Goal: Task Accomplishment & Management: Complete application form

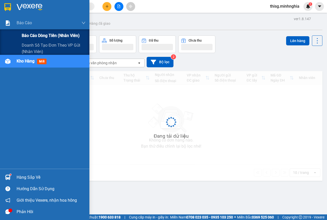
click at [36, 36] on span "Báo cáo dòng tiền (nhân viên)" at bounding box center [51, 35] width 58 height 6
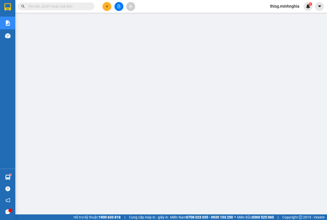
click at [108, 9] on button at bounding box center [106, 6] width 9 height 9
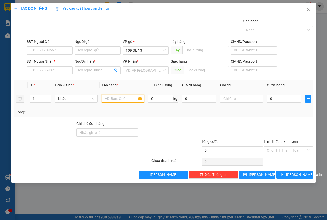
click at [121, 99] on input "text" at bounding box center [123, 99] width 43 height 8
click at [240, 99] on input "text" at bounding box center [241, 99] width 43 height 8
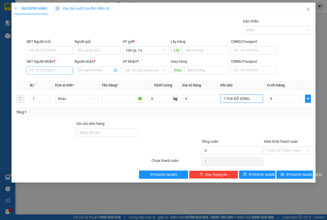
type input "1 THX ĐỒ DÙNG"
click at [54, 68] on input "SĐT Người Nhận *" at bounding box center [50, 70] width 46 height 8
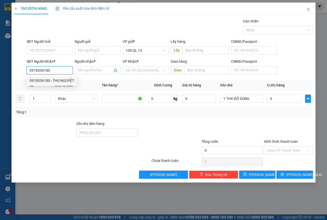
type input "0918336180"
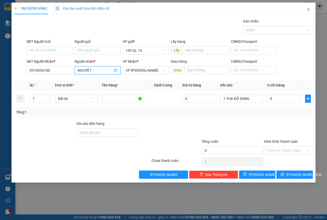
type input "NGUYỆT"
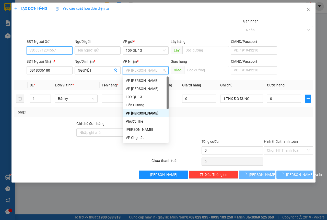
click at [52, 52] on input "SĐT Người Gửi" at bounding box center [50, 50] width 46 height 8
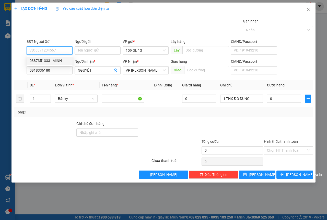
click at [44, 64] on div "0387351333 - MINH" at bounding box center [50, 61] width 46 height 8
type input "0387351333"
type input "MINH"
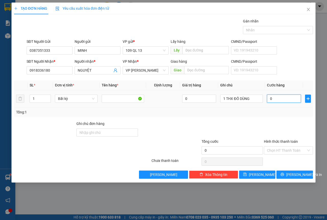
click at [281, 95] on input "0" at bounding box center [284, 99] width 34 height 8
type input "7"
type input "70"
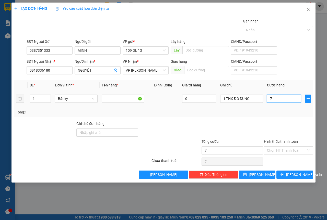
type input "70"
type input "70.000"
click at [290, 148] on input "Hình thức thanh toán" at bounding box center [286, 151] width 39 height 8
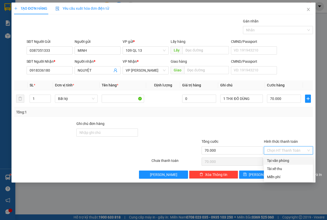
click at [283, 161] on div "Tại văn phòng" at bounding box center [288, 161] width 43 height 6
type input "0"
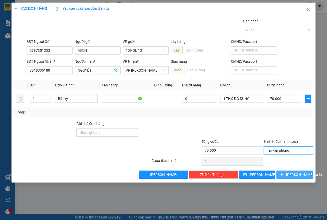
click at [297, 175] on span "[PERSON_NAME] và In" at bounding box center [304, 175] width 36 height 6
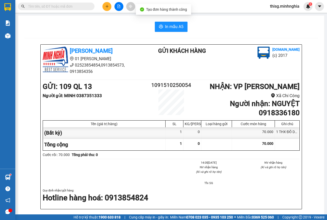
click at [175, 34] on div "In mẫu A5 [PERSON_NAME] 01 Đinh Tiên Hoàng 02523854854,0913854573, 0913854356 G…" at bounding box center [171, 217] width 306 height 402
click at [175, 28] on span "In mẫu A5" at bounding box center [174, 27] width 18 height 6
click at [155, 25] on button "In mẫu A5" at bounding box center [171, 27] width 33 height 10
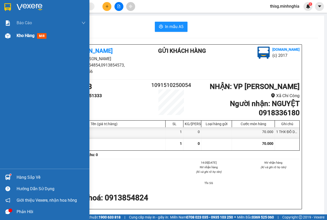
click at [25, 37] on span "Kho hàng" at bounding box center [26, 35] width 18 height 5
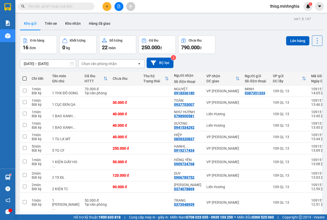
scroll to position [26, 0]
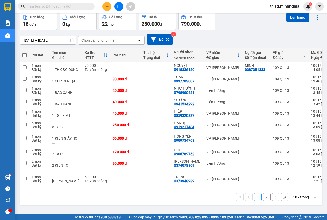
click at [263, 201] on button "2" at bounding box center [267, 198] width 8 height 8
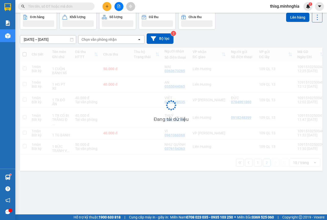
scroll to position [24, 0]
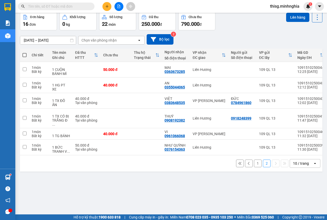
click at [27, 56] on th at bounding box center [24, 56] width 9 height 14
click at [24, 53] on span at bounding box center [24, 55] width 4 height 4
click at [25, 53] on input "checkbox" at bounding box center [25, 53] width 0 height 0
checkbox input "true"
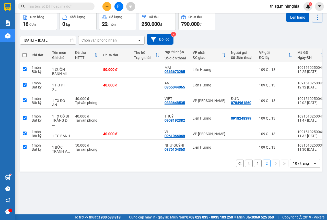
checkbox input "true"
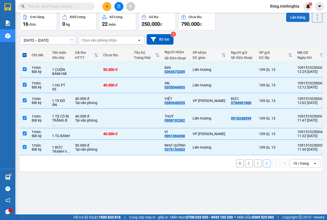
click at [294, 18] on button "Lên hàng" at bounding box center [297, 17] width 23 height 9
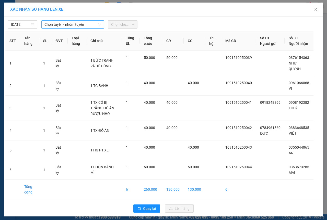
click at [73, 26] on span "Chọn tuyến - nhóm tuyến" at bounding box center [72, 25] width 56 height 8
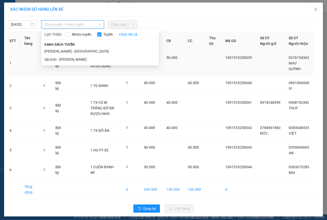
drag, startPoint x: 59, startPoint y: 57, endPoint x: 63, endPoint y: 54, distance: 4.7
click at [59, 57] on li "Sài Gòn - [PERSON_NAME]" at bounding box center [100, 59] width 118 height 8
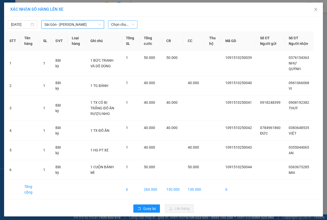
click at [127, 24] on span "Chọn chuyến" at bounding box center [122, 25] width 23 height 8
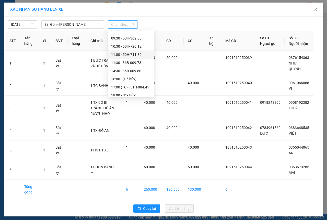
scroll to position [49, 0]
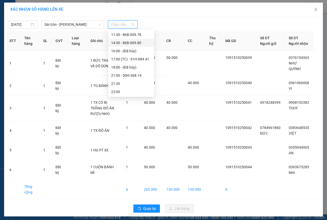
click at [117, 43] on div "14:30 - 86B-009.80" at bounding box center [131, 43] width 40 height 6
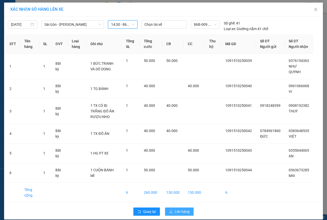
click at [180, 209] on span "Lên hàng" at bounding box center [182, 212] width 15 height 6
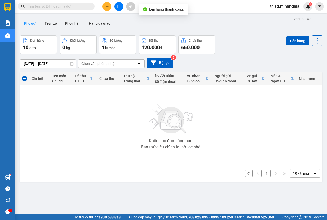
click at [263, 174] on button "1" at bounding box center [267, 174] width 8 height 8
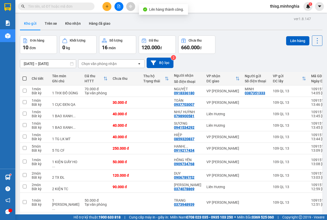
click at [26, 79] on span at bounding box center [24, 79] width 4 height 4
click at [25, 76] on input "checkbox" at bounding box center [25, 76] width 0 height 0
checkbox input "true"
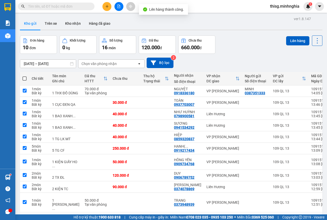
checkbox input "true"
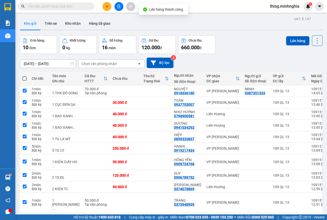
checkbox input "true"
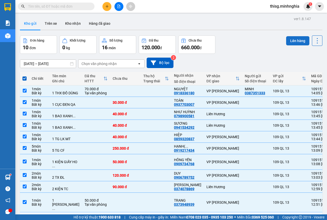
click at [295, 40] on button "Lên hàng" at bounding box center [297, 40] width 23 height 9
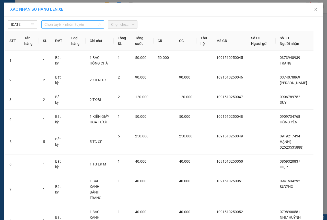
click at [89, 25] on span "Chọn tuyến - nhóm tuyến" at bounding box center [72, 25] width 56 height 8
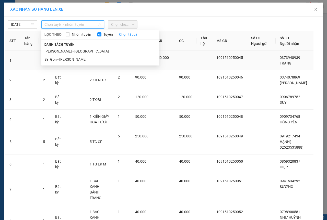
click at [63, 58] on li "Sài Gòn - [PERSON_NAME]" at bounding box center [100, 59] width 118 height 8
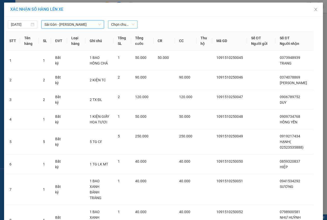
click at [120, 25] on span "Chọn chuyến" at bounding box center [122, 25] width 23 height 8
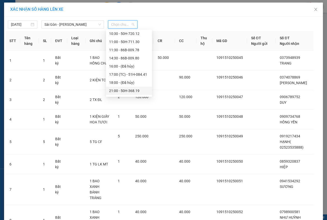
scroll to position [49, 0]
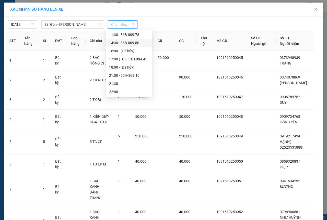
click at [119, 44] on div "14:30 - 86B-009.80" at bounding box center [129, 43] width 40 height 6
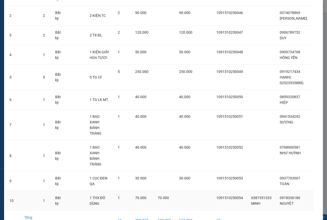
scroll to position [79, 0]
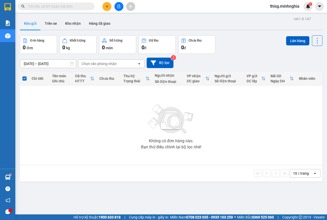
click at [121, 5] on button at bounding box center [118, 6] width 9 height 9
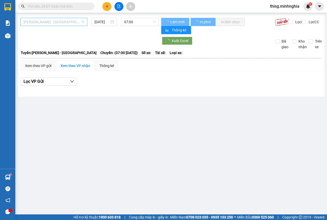
click at [70, 21] on span "[PERSON_NAME] - [GEOGRAPHIC_DATA]" at bounding box center [54, 22] width 61 height 8
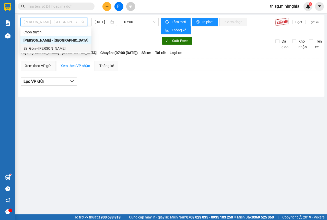
click at [49, 49] on div "Sài Gòn - [PERSON_NAME]" at bounding box center [56, 49] width 65 height 6
type input "[DATE]"
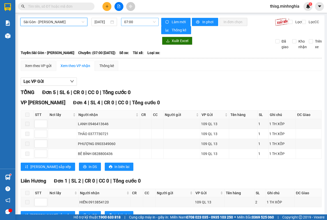
click at [127, 20] on span "07:00" at bounding box center [139, 22] width 31 height 8
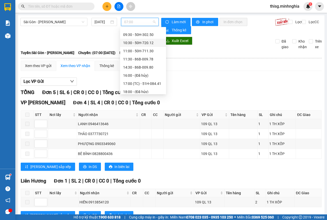
scroll to position [26, 0]
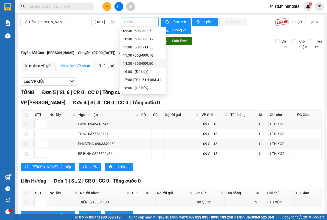
click at [134, 62] on div "14:30 - 86B-009.80" at bounding box center [143, 64] width 40 height 6
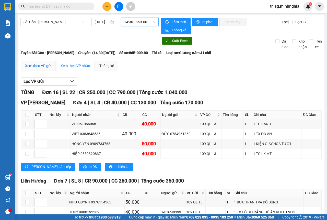
click at [44, 63] on div "Xem theo VP gửi" at bounding box center [38, 66] width 26 height 6
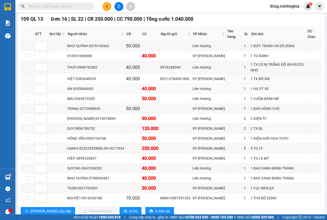
scroll to position [90, 0]
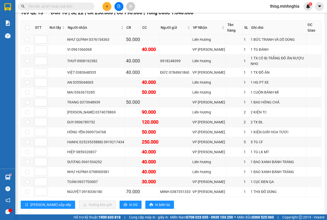
click at [69, 37] on div "NHƯ QUỲNH 0376154363" at bounding box center [95, 40] width 57 height 6
click at [87, 108] on td "[PERSON_NAME] 0374078869" at bounding box center [95, 113] width 59 height 10
click at [87, 120] on div "DUY 0906789752" at bounding box center [95, 123] width 57 height 6
click at [90, 139] on div "HẠNH( 02523535888) 0919217434" at bounding box center [95, 142] width 57 height 6
click at [28, 189] on label at bounding box center [27, 192] width 4 height 6
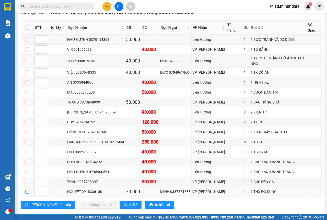
click at [28, 190] on input "checkbox" at bounding box center [27, 192] width 4 height 4
checkbox input "true"
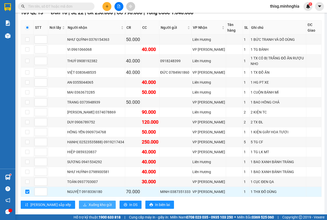
click at [89, 202] on span "Xuống kho gửi" at bounding box center [100, 205] width 23 height 6
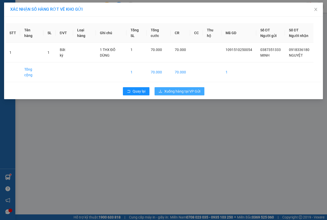
click at [200, 94] on span "Xuống hàng tại VP Gửi" at bounding box center [182, 92] width 36 height 6
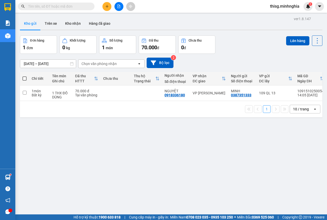
click at [106, 6] on icon "plus" at bounding box center [107, 7] width 4 height 4
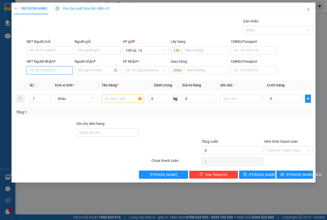
click at [56, 70] on input "SĐT Người Nhận *" at bounding box center [50, 70] width 46 height 8
type input "0789717959"
click at [54, 79] on div "0789717959 - PHÁT" at bounding box center [50, 81] width 40 height 6
type input "PHÁT"
type input "0789717959"
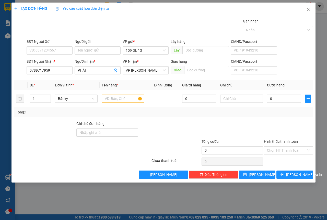
click at [54, 55] on div "SĐT Người Gửi VD: 0371234567" at bounding box center [50, 48] width 46 height 18
click at [54, 53] on input "SĐT Người Gửi" at bounding box center [50, 50] width 46 height 8
click at [130, 99] on input "text" at bounding box center [123, 99] width 43 height 8
click at [243, 101] on input "text" at bounding box center [241, 99] width 43 height 8
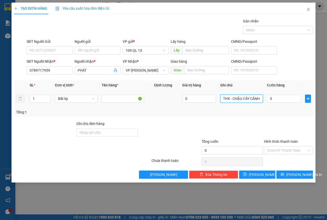
type input "1 KIỆN THX - CHẬU CÂY CẢNH"
type input "8"
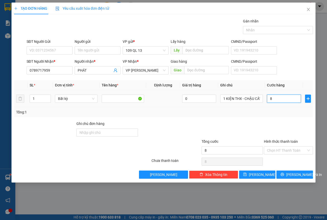
type input "80"
type input "80.000"
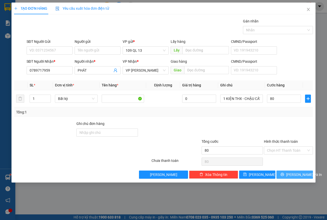
type input "80.000"
click at [291, 174] on span "[PERSON_NAME] và In" at bounding box center [304, 175] width 36 height 6
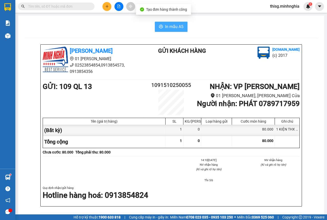
click at [162, 28] on button "In mẫu A5" at bounding box center [171, 27] width 33 height 10
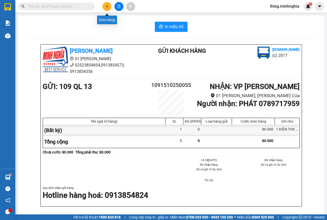
click at [107, 7] on icon "plus" at bounding box center [107, 7] width 4 height 4
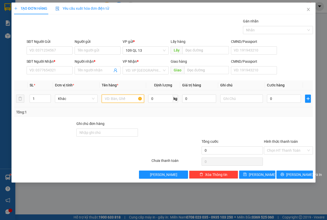
click at [110, 97] on input "text" at bounding box center [123, 99] width 43 height 8
click at [56, 73] on input "SĐT Người Nhận *" at bounding box center [50, 70] width 46 height 8
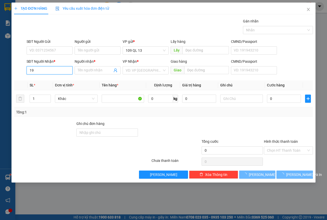
type input "1"
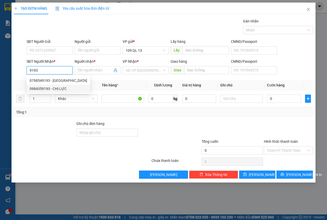
click at [59, 87] on div "0984359193 - CHỊ LỰC" at bounding box center [58, 89] width 57 height 6
type input "0984359193"
type input "CHỊ LỰC"
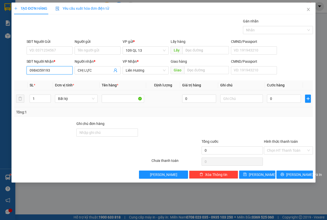
type input "0984359193"
drag, startPoint x: 29, startPoint y: 99, endPoint x: 7, endPoint y: 100, distance: 22.5
click at [15, 100] on tr "1 Bất kỳ 0 0" at bounding box center [163, 98] width 299 height 17
type input "4"
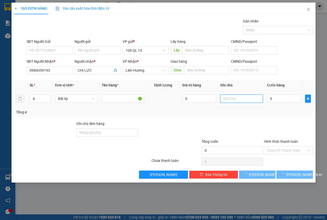
click at [231, 100] on input "text" at bounding box center [241, 99] width 43 height 8
type input "4 THG MUỐI TÔM"
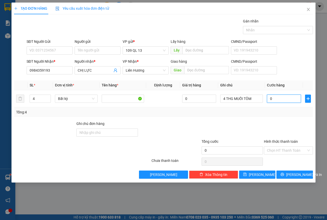
type input "1"
type input "12"
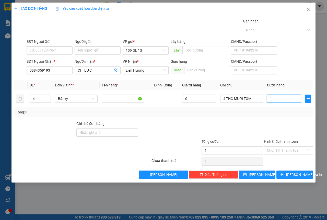
type input "12"
type input "120"
type input "120.000"
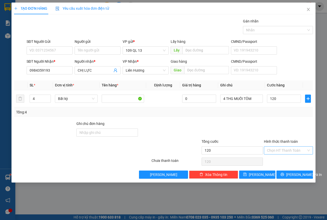
type input "120.000"
click at [281, 150] on input "Hình thức thanh toán" at bounding box center [286, 151] width 39 height 8
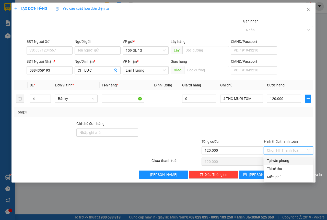
click at [280, 161] on div "Tại văn phòng" at bounding box center [288, 161] width 43 height 6
type input "0"
click at [297, 173] on span "[PERSON_NAME] và In" at bounding box center [304, 175] width 36 height 6
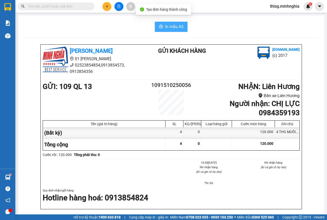
click at [161, 27] on button "In mẫu A5" at bounding box center [171, 27] width 33 height 10
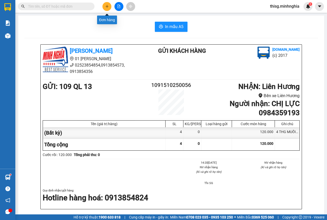
click at [104, 7] on button at bounding box center [106, 6] width 9 height 9
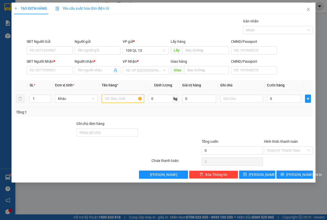
click at [113, 95] on input "text" at bounding box center [123, 99] width 43 height 8
click at [237, 98] on input "text" at bounding box center [241, 99] width 43 height 8
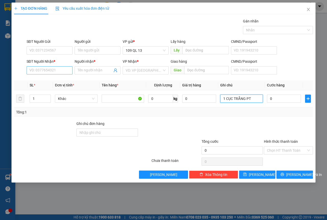
type input "1 CỤC TRẮNG PT"
click at [43, 70] on input "SĐT Người Nhận *" at bounding box center [50, 70] width 46 height 8
click at [36, 80] on div "0976009296 - GARA BÉ" at bounding box center [50, 81] width 40 height 6
type input "0976009296"
type input "GARA BÉ"
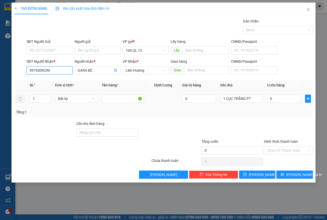
type input "0976009296"
click at [288, 103] on div "0" at bounding box center [284, 99] width 34 height 10
click at [288, 102] on input "0" at bounding box center [284, 99] width 34 height 8
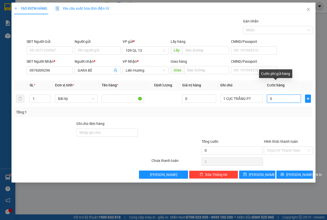
type input "4"
type input "40"
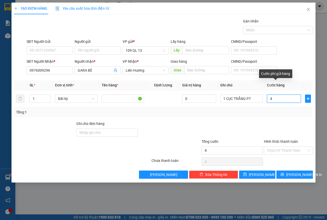
type input "40"
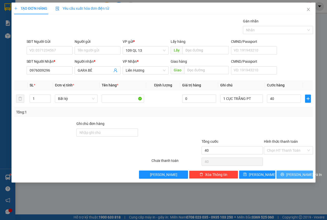
type input "40.000"
click at [299, 179] on button "[PERSON_NAME] và In" at bounding box center [294, 175] width 37 height 8
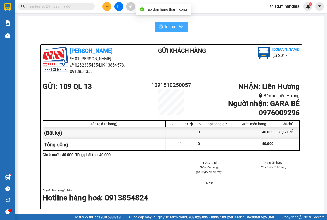
click at [170, 29] on span "In mẫu A5" at bounding box center [174, 27] width 18 height 6
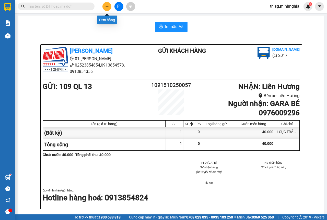
click at [104, 10] on button at bounding box center [106, 6] width 9 height 9
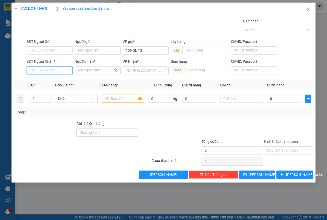
click at [46, 71] on input "SĐT Người Nhận *" at bounding box center [50, 70] width 46 height 8
type input "0394685020"
click at [60, 81] on div "0394685020 - TÂN" at bounding box center [50, 81] width 40 height 6
type input "TÂN"
type input "0394685020"
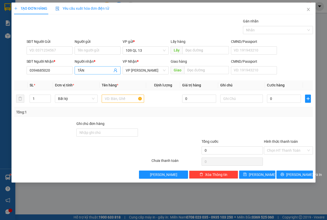
click at [90, 71] on input "TÂN" at bounding box center [95, 71] width 35 height 6
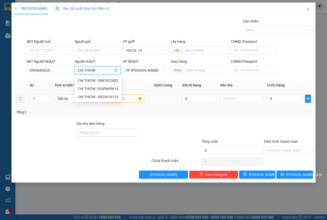
type input "CHỊ THƠM"
click at [134, 96] on input "text" at bounding box center [123, 99] width 43 height 8
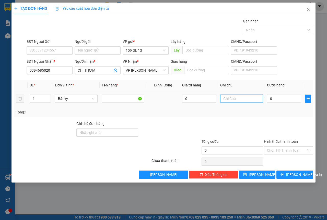
click at [234, 96] on input "text" at bounding box center [241, 99] width 43 height 8
type input "1 BAO XANH QA"
type input "6"
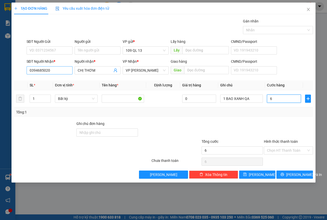
type input "60"
type input "60.000"
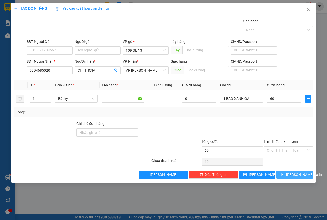
type input "60.000"
click at [298, 175] on span "[PERSON_NAME] và In" at bounding box center [304, 175] width 36 height 6
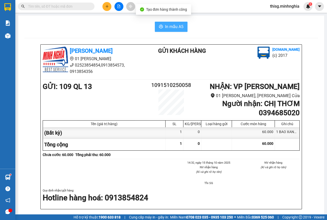
click at [162, 26] on button "In mẫu A5" at bounding box center [171, 27] width 33 height 10
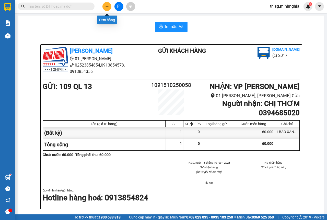
click at [110, 5] on button at bounding box center [106, 6] width 9 height 9
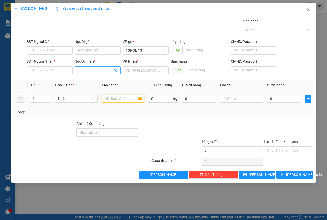
drag, startPoint x: 112, startPoint y: 98, endPoint x: 76, endPoint y: 70, distance: 46.0
click at [112, 98] on input "text" at bounding box center [123, 99] width 43 height 8
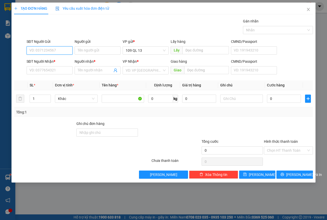
click at [64, 51] on input "SĐT Người Gửi" at bounding box center [50, 50] width 46 height 8
click at [61, 60] on div "0335841353 - LINH" at bounding box center [50, 61] width 40 height 6
type input "0335841353"
type input "LINH"
type input "0937703007"
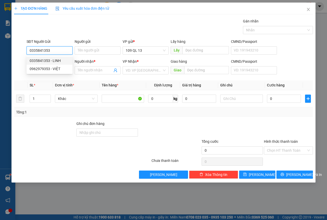
type input "TOÀN"
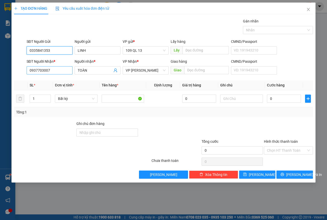
type input "0335841353"
click at [66, 70] on input "0937703007" at bounding box center [50, 70] width 46 height 8
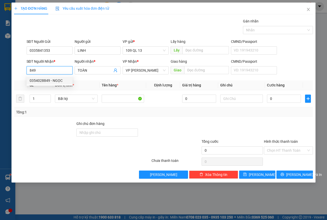
click at [64, 79] on div "0354028849 - NGỌC" at bounding box center [50, 81] width 40 height 6
type input "0354028849"
type input "NGỌC"
type input "0354028849"
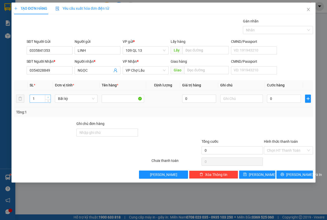
type input "2"
click at [48, 95] on span "Increase Value" at bounding box center [48, 97] width 6 height 5
click at [237, 99] on input "text" at bounding box center [241, 99] width 43 height 8
type input "2 THG BÁNH TRÁNG"
type input "1"
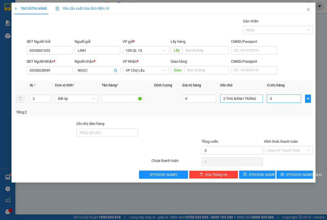
type input "1"
type input "10"
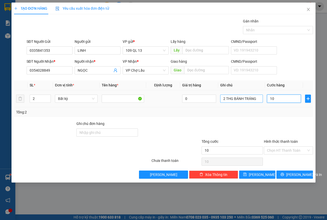
type input "100"
drag, startPoint x: 277, startPoint y: 99, endPoint x: 229, endPoint y: 99, distance: 48.3
click at [234, 99] on tr "2 Bất kỳ 0 2 THG BÁNH TRÁNG 100" at bounding box center [163, 98] width 299 height 17
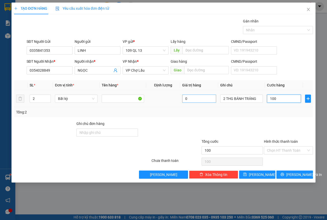
type input "8"
type input "80"
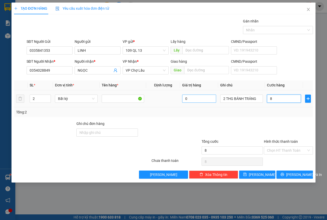
type input "80"
type input "80.000"
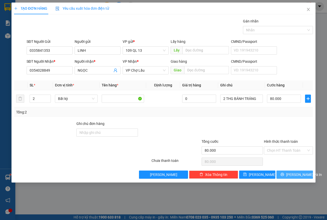
click at [296, 179] on div "TẠO ĐƠN HÀNG Yêu cầu xuất hóa đơn điện tử Transit Pickup Surcharge Ids Transit …" at bounding box center [163, 93] width 304 height 180
click at [297, 178] on button "[PERSON_NAME] và In" at bounding box center [294, 175] width 37 height 8
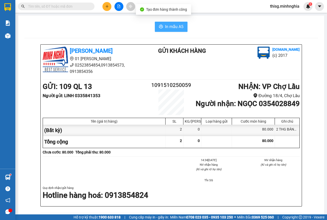
click at [179, 23] on button "In mẫu A5" at bounding box center [171, 27] width 33 height 10
click at [56, 8] on input "text" at bounding box center [58, 7] width 60 height 6
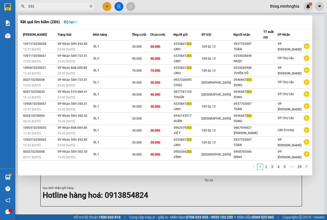
type input "353"
click at [106, 7] on div at bounding box center [163, 110] width 327 height 220
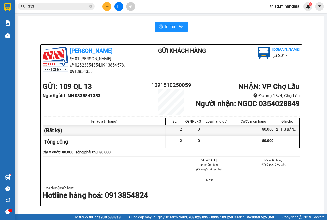
click at [109, 9] on button at bounding box center [106, 6] width 9 height 9
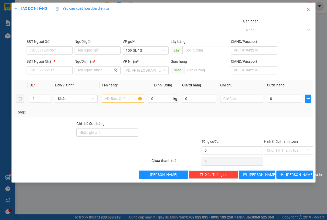
click at [119, 95] on div at bounding box center [123, 99] width 43 height 10
click at [119, 98] on input "text" at bounding box center [123, 99] width 43 height 8
click at [59, 51] on input "SĐT Người Gửi" at bounding box center [50, 50] width 46 height 8
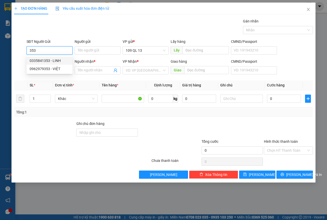
click at [56, 62] on div "0335841353 - LINH" at bounding box center [50, 61] width 40 height 6
type input "0335841353"
type input "LINH"
type input "0354028849"
type input "NGỌC"
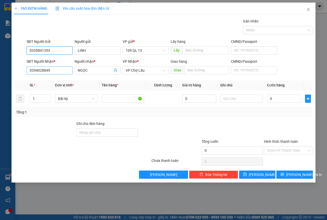
type input "0335841353"
click at [60, 71] on input "0354028849" at bounding box center [50, 70] width 46 height 8
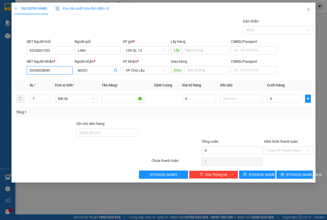
click at [60, 71] on input "0354028849" at bounding box center [50, 70] width 46 height 8
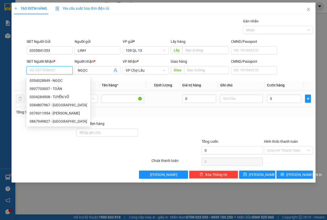
type input "9"
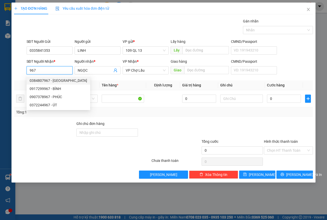
click at [54, 78] on div "0384807967 - [GEOGRAPHIC_DATA]" at bounding box center [58, 81] width 57 height 6
type input "0384807967"
type input "Ý"
type input "[DEMOGRAPHIC_DATA]"
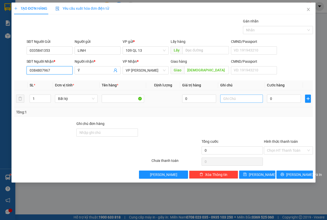
type input "0384807967"
click at [237, 97] on input "text" at bounding box center [241, 99] width 43 height 8
type input "1 CỤC ĐEN BÁNH TRÁNG"
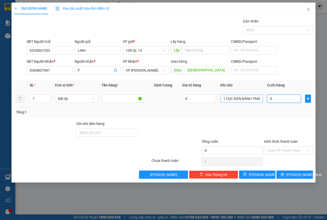
type input "5"
type input "50"
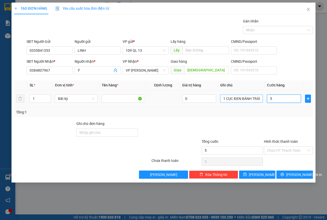
type input "50"
type input "50.000"
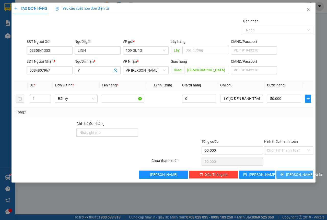
click at [294, 174] on span "[PERSON_NAME] và In" at bounding box center [304, 175] width 36 height 6
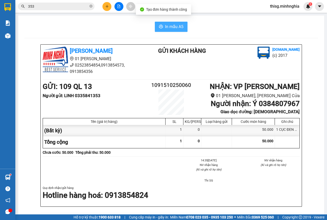
click at [161, 26] on button "In mẫu A5" at bounding box center [171, 27] width 33 height 10
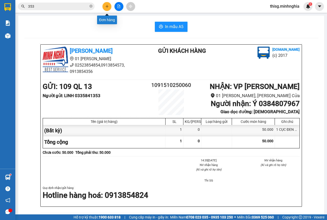
click at [106, 2] on div "Kết quả tìm kiếm ( 286 ) Bộ lọc Mã ĐH Trạng thái Món hàng Tổng cước Chưa cước N…" at bounding box center [163, 6] width 327 height 13
click at [106, 5] on icon "plus" at bounding box center [107, 7] width 4 height 4
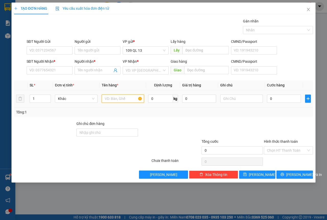
click at [109, 98] on input "text" at bounding box center [123, 99] width 43 height 8
click at [232, 99] on input "text" at bounding box center [241, 99] width 43 height 8
type input "1 THG ĐL"
type input "5"
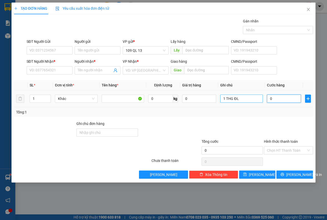
type input "5"
type input "50"
type input "50.000"
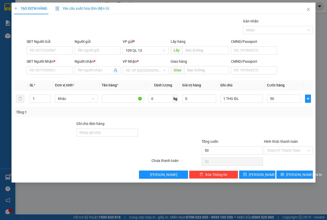
type input "50.000"
click at [57, 76] on div "SĐT Người Nhận * VD: 0377654321" at bounding box center [50, 68] width 46 height 18
click at [58, 73] on input "SĐT Người Nhận *" at bounding box center [50, 70] width 46 height 8
click at [59, 72] on input "SĐT Người Nhận *" at bounding box center [50, 70] width 46 height 8
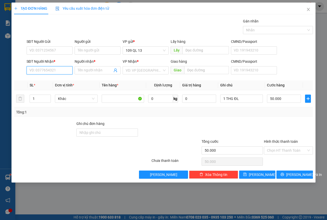
click at [59, 72] on input "SĐT Người Nhận *" at bounding box center [50, 70] width 46 height 8
click at [50, 66] on input "0902463721" at bounding box center [50, 70] width 46 height 8
type input "0902463721"
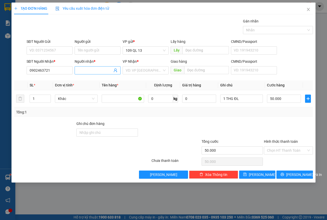
click at [86, 67] on span at bounding box center [98, 70] width 46 height 8
type input "LIÊN"
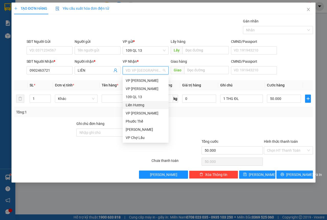
click at [143, 105] on div "Liên Hương" at bounding box center [146, 105] width 40 height 6
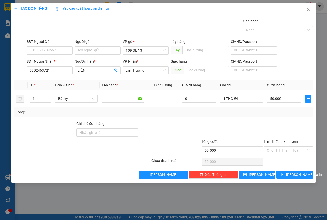
click at [50, 46] on div "SĐT Người Gửi" at bounding box center [50, 43] width 46 height 8
click at [49, 48] on input "SĐT Người Gửi" at bounding box center [50, 50] width 46 height 8
type input "0384373115"
click at [295, 178] on span "[PERSON_NAME] và In" at bounding box center [304, 175] width 36 height 6
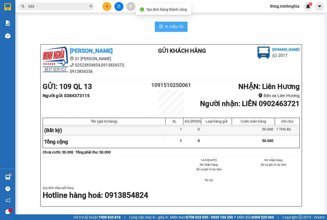
click at [176, 28] on span "In mẫu A5" at bounding box center [174, 27] width 18 height 6
click at [106, 7] on icon "plus" at bounding box center [107, 7] width 4 height 4
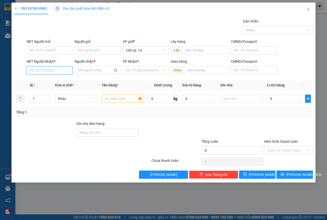
click at [54, 72] on input "SĐT Người Nhận *" at bounding box center [50, 70] width 46 height 8
click at [64, 79] on div "0395718469 - [PERSON_NAME]" at bounding box center [55, 81] width 50 height 6
type input "0395718469"
type input "[PERSON_NAME]"
type input "0395718469"
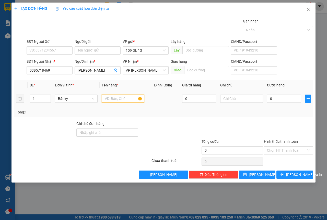
click at [122, 98] on input "text" at bounding box center [123, 99] width 43 height 8
click at [242, 96] on input "text" at bounding box center [241, 99] width 43 height 8
type input "1 THG BÁNH TRÁNG"
type input "7"
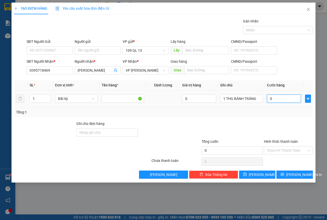
type input "7"
type input "70"
type input "70.000"
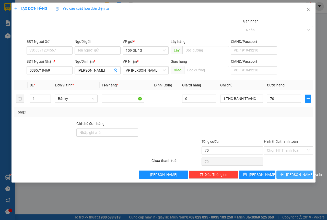
type input "70.000"
click at [299, 172] on span "[PERSON_NAME] và In" at bounding box center [304, 175] width 36 height 6
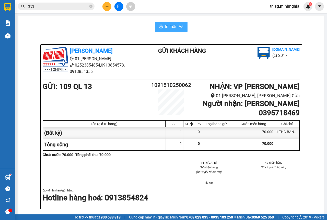
click at [170, 23] on button "In mẫu A5" at bounding box center [171, 27] width 33 height 10
click at [107, 6] on icon "plus" at bounding box center [107, 7] width 4 height 4
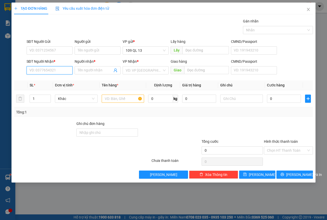
click at [51, 71] on input "SĐT Người Nhận *" at bounding box center [50, 70] width 46 height 8
click at [56, 80] on div "0906137165 - THANH" at bounding box center [50, 81] width 40 height 6
type input "0906137165"
type input "THANH"
type input "0906137165"
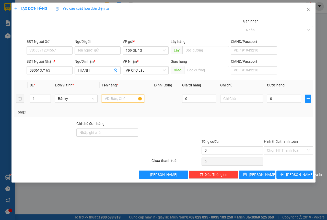
click at [126, 99] on input "text" at bounding box center [123, 99] width 43 height 8
click at [239, 98] on input "text" at bounding box center [241, 99] width 43 height 8
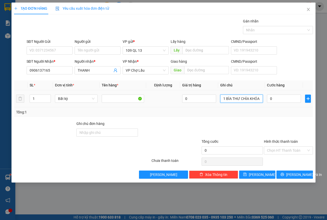
type input "1 BÌA THƯ CHÌA KHÓA"
click at [290, 93] on td "0" at bounding box center [284, 98] width 38 height 17
click at [289, 96] on input "0" at bounding box center [284, 99] width 34 height 8
type input "3"
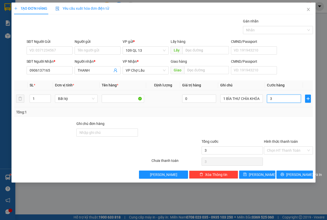
type input "3"
type input "30"
type input "30.000"
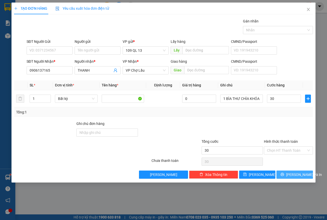
type input "30.000"
click at [297, 177] on span "[PERSON_NAME] và In" at bounding box center [304, 175] width 36 height 6
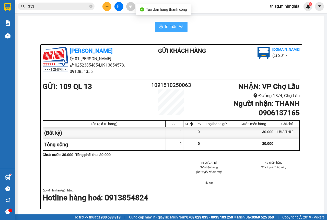
click at [168, 26] on span "In mẫu A5" at bounding box center [174, 27] width 18 height 6
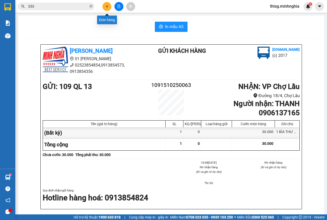
click at [107, 5] on icon "plus" at bounding box center [107, 7] width 4 height 4
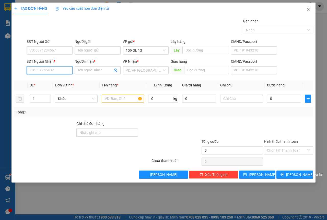
click at [55, 73] on input "SĐT Người Nhận *" at bounding box center [50, 70] width 46 height 8
click at [53, 73] on input "SĐT Người Nhận *" at bounding box center [50, 70] width 46 height 8
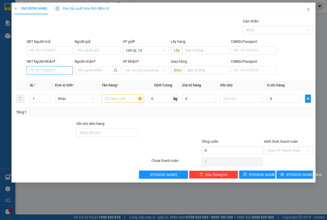
click at [53, 73] on input "SĐT Người Nhận *" at bounding box center [50, 70] width 46 height 8
type input "0839977795"
drag, startPoint x: 60, startPoint y: 78, endPoint x: 126, endPoint y: 92, distance: 68.1
click at [60, 78] on div "0839977795 - HẠ" at bounding box center [50, 81] width 40 height 6
type input "HẠ"
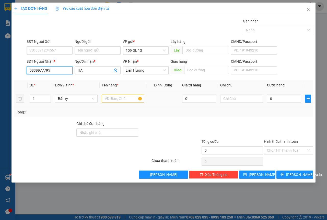
type input "0839977795"
click at [130, 105] on td at bounding box center [123, 98] width 47 height 17
click at [129, 98] on input "text" at bounding box center [123, 99] width 43 height 8
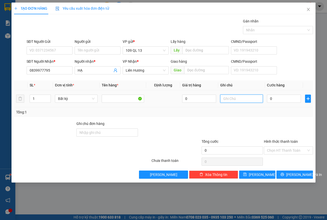
click at [239, 102] on input "text" at bounding box center [241, 99] width 43 height 8
type input "1 CỤC TRẮNG PT"
type input "7"
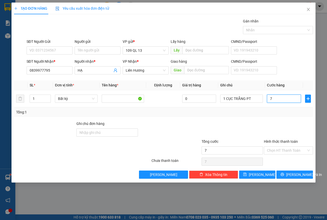
type input "70"
type input "7"
click at [298, 177] on span "[PERSON_NAME] và In" at bounding box center [304, 175] width 36 height 6
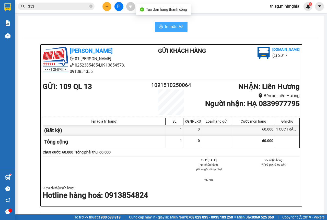
click at [164, 21] on div "In mẫu A5 [PERSON_NAME] 01 Đinh Tiên Hoàng 02523854854,0913854573, 0913854356 G…" at bounding box center [171, 211] width 306 height 391
click at [163, 22] on button "In mẫu A5" at bounding box center [171, 27] width 33 height 10
click at [104, 7] on button at bounding box center [106, 6] width 9 height 9
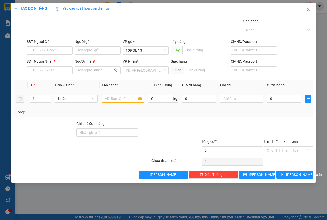
click at [103, 103] on div at bounding box center [123, 99] width 43 height 10
click at [109, 100] on input "text" at bounding box center [123, 99] width 43 height 8
click at [51, 71] on input "SĐT Người Nhận *" at bounding box center [50, 70] width 46 height 8
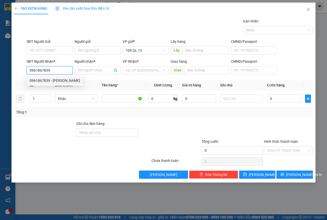
click at [50, 78] on div "0961867839 - [PERSON_NAME]" at bounding box center [55, 81] width 50 height 6
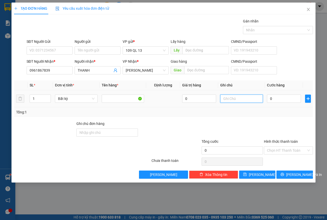
click at [242, 96] on input "text" at bounding box center [241, 99] width 43 height 8
click at [294, 176] on span "[PERSON_NAME] và In" at bounding box center [304, 175] width 36 height 6
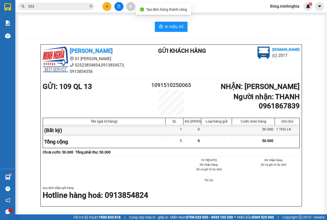
click at [269, 107] on b "Người nhận : THANH 0961867839" at bounding box center [266, 102] width 66 height 18
copy b "0961867839"
click at [66, 7] on input "353" at bounding box center [58, 7] width 60 height 6
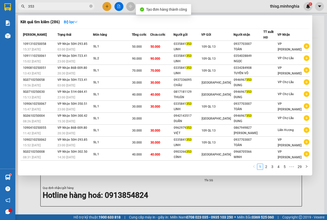
click at [66, 7] on input "353" at bounding box center [58, 7] width 60 height 6
paste input "0961867839"
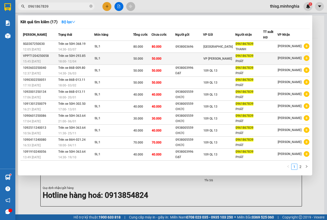
click at [127, 56] on div "SL: 1" at bounding box center [114, 59] width 38 height 6
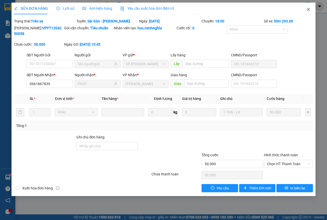
click at [309, 6] on span "Close" at bounding box center [308, 10] width 14 height 14
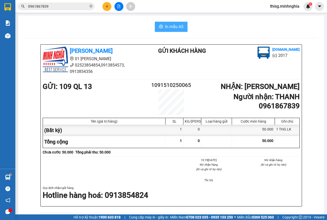
click at [169, 31] on button "In mẫu A5" at bounding box center [171, 27] width 33 height 10
drag, startPoint x: 263, startPoint y: 162, endPoint x: 107, endPoint y: 5, distance: 221.3
click at [107, 5] on icon "plus" at bounding box center [107, 7] width 4 height 4
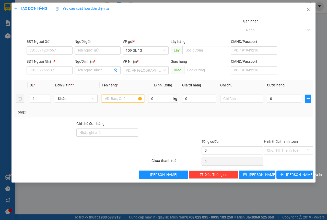
click at [120, 97] on input "text" at bounding box center [123, 99] width 43 height 8
drag, startPoint x: 239, startPoint y: 100, endPoint x: 243, endPoint y: 97, distance: 5.0
click at [239, 100] on input "text" at bounding box center [241, 99] width 43 height 8
click at [63, 78] on div "Transit Pickup Surcharge Ids Transit Deliver Surcharge Ids Transit Deliver Surc…" at bounding box center [163, 98] width 299 height 161
click at [58, 73] on input "SĐT Người Nhận *" at bounding box center [50, 70] width 46 height 8
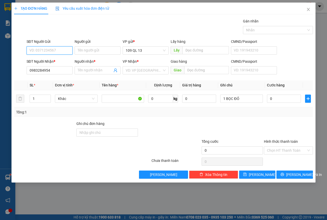
click at [62, 54] on input "SĐT Người Gửi" at bounding box center [50, 50] width 46 height 8
click at [63, 54] on input "SĐT Người Gửi" at bounding box center [50, 50] width 46 height 8
click at [61, 59] on div "0343539050" at bounding box center [50, 61] width 40 height 6
click at [56, 71] on input "0983284954" at bounding box center [50, 70] width 46 height 8
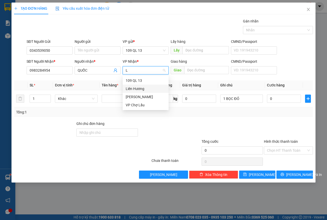
click at [135, 91] on div "Liên Hương" at bounding box center [146, 89] width 40 height 6
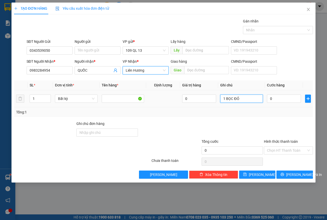
click at [248, 99] on input "1 BỌC ĐỎ" at bounding box center [241, 99] width 43 height 8
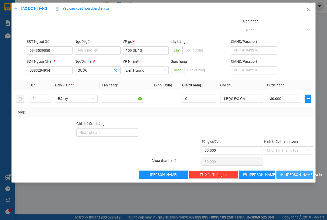
click at [289, 173] on button "[PERSON_NAME] và In" at bounding box center [294, 175] width 37 height 8
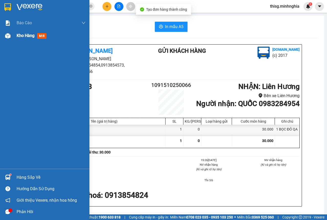
click at [22, 33] on div "Kho hàng mới" at bounding box center [33, 35] width 32 height 6
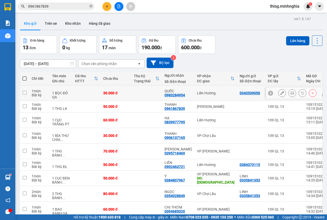
click at [280, 92] on icon at bounding box center [282, 93] width 4 height 4
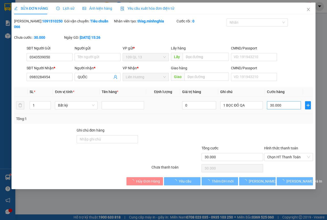
click at [279, 101] on div "30.000" at bounding box center [284, 105] width 34 height 10
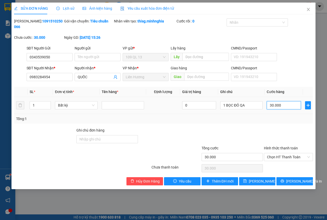
click at [279, 107] on input "30.000" at bounding box center [284, 105] width 34 height 8
click at [299, 186] on div "SỬA ĐƠN HÀNG Lịch sử Ảnh kiện hàng Yêu cầu xuất hóa đơn điện tử Total Paid Fee …" at bounding box center [163, 96] width 304 height 187
click at [299, 182] on span "[PERSON_NAME] và In" at bounding box center [304, 182] width 36 height 6
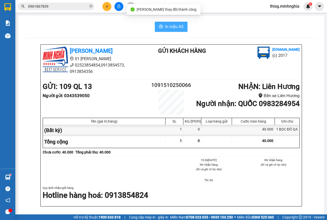
click at [165, 25] on span "In mẫu A5" at bounding box center [174, 27] width 18 height 6
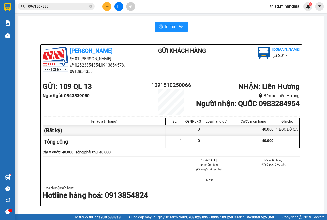
click at [108, 8] on icon "plus" at bounding box center [107, 7] width 4 height 4
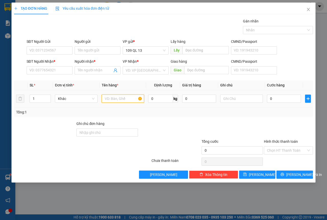
click at [126, 99] on input "text" at bounding box center [123, 99] width 43 height 8
click at [48, 67] on input "SĐT Người Nhận *" at bounding box center [50, 70] width 46 height 8
click at [100, 71] on input "Người nhận *" at bounding box center [95, 71] width 35 height 6
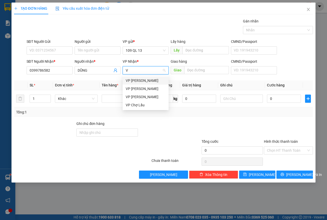
click at [151, 80] on div "VP [PERSON_NAME]" at bounding box center [146, 81] width 40 height 6
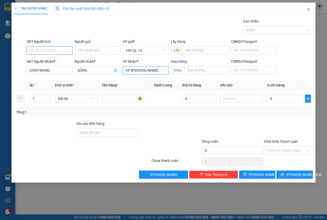
click at [45, 49] on input "SĐT Người Gửi" at bounding box center [50, 50] width 46 height 8
click at [50, 58] on div "0836016598 - NGUYÊN" at bounding box center [50, 61] width 46 height 8
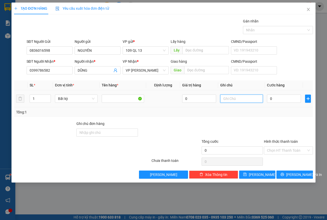
click at [232, 95] on input "text" at bounding box center [241, 99] width 43 height 8
click at [303, 153] on input "Hình thức thanh toán" at bounding box center [286, 151] width 39 height 8
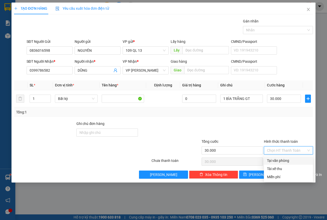
click at [294, 161] on div "Tại văn phòng" at bounding box center [288, 161] width 43 height 6
click at [302, 172] on span "[PERSON_NAME] và In" at bounding box center [304, 175] width 36 height 6
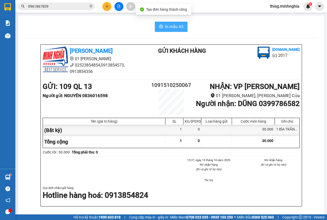
click at [179, 25] on span "In mẫu A5" at bounding box center [174, 27] width 18 height 6
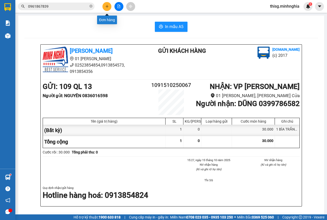
click at [105, 9] on button at bounding box center [106, 6] width 9 height 9
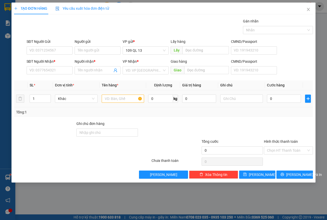
click at [133, 106] on td at bounding box center [123, 98] width 47 height 17
drag, startPoint x: 133, startPoint y: 102, endPoint x: 210, endPoint y: 101, distance: 77.4
click at [133, 102] on input "text" at bounding box center [123, 99] width 43 height 8
click at [243, 99] on input "text" at bounding box center [241, 99] width 43 height 8
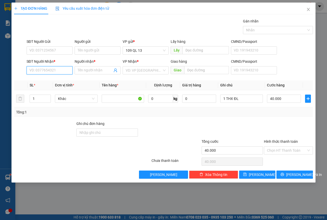
click at [49, 72] on input "SĐT Người Nhận *" at bounding box center [50, 70] width 46 height 8
click at [57, 80] on div "0938838443 - PHƯƠNG" at bounding box center [50, 81] width 40 height 6
click at [54, 59] on div "SĐT Người Nhận *" at bounding box center [50, 62] width 46 height 6
click at [54, 66] on input "0938838443" at bounding box center [50, 70] width 46 height 8
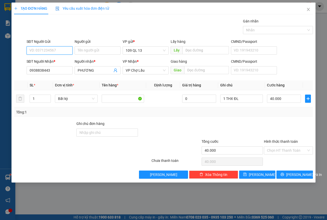
click at [55, 48] on input "SĐT Người Gửi" at bounding box center [50, 50] width 46 height 8
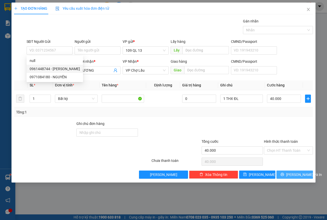
click at [304, 175] on span "[PERSON_NAME] và In" at bounding box center [304, 175] width 36 height 6
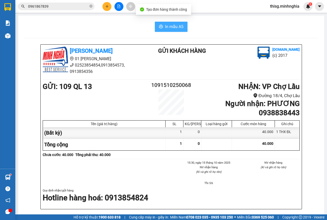
click at [172, 25] on span "In mẫu A5" at bounding box center [174, 27] width 18 height 6
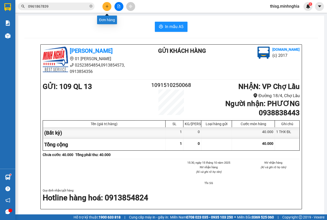
click at [109, 5] on icon "plus" at bounding box center [107, 7] width 4 height 4
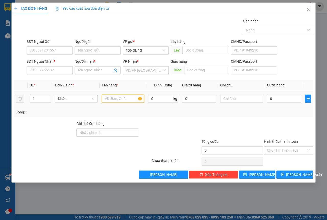
click at [123, 101] on input "text" at bounding box center [123, 99] width 43 height 8
click at [45, 68] on input "SĐT Người Nhận *" at bounding box center [50, 70] width 46 height 8
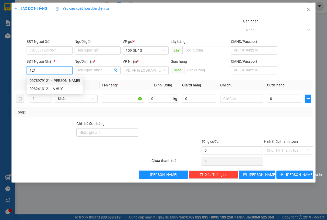
click at [50, 78] on div "0978979121 - [PERSON_NAME]" at bounding box center [55, 81] width 50 height 6
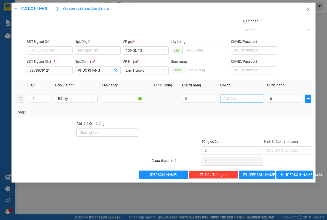
click at [232, 99] on input "text" at bounding box center [241, 99] width 43 height 8
click at [299, 176] on span "[PERSON_NAME] và In" at bounding box center [304, 175] width 36 height 6
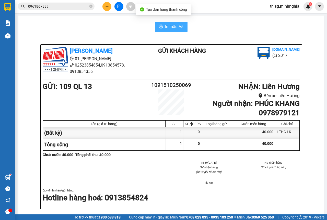
click at [165, 25] on span "In mẫu A5" at bounding box center [174, 27] width 18 height 6
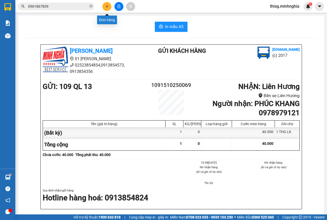
click at [107, 8] on button at bounding box center [106, 6] width 9 height 9
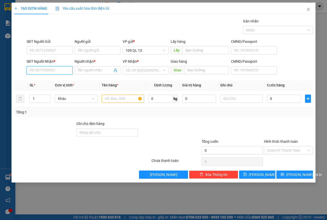
click at [43, 73] on input "SĐT Người Nhận *" at bounding box center [50, 70] width 46 height 8
click at [60, 80] on div "0374078869 - [PERSON_NAME]" at bounding box center [55, 81] width 50 height 6
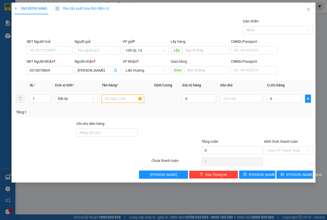
click at [131, 102] on input "text" at bounding box center [123, 99] width 43 height 8
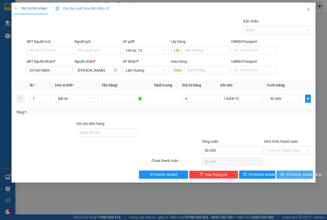
click at [292, 176] on span "[PERSON_NAME] và In" at bounding box center [304, 175] width 36 height 6
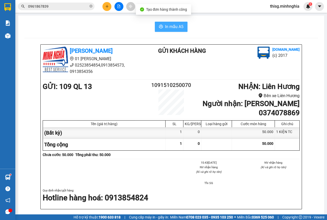
click at [166, 24] on span "In mẫu A5" at bounding box center [174, 27] width 18 height 6
click at [123, 7] on button at bounding box center [118, 6] width 9 height 9
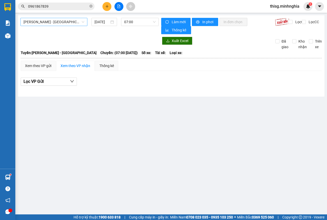
click at [70, 22] on span "[PERSON_NAME] - [GEOGRAPHIC_DATA]" at bounding box center [54, 22] width 61 height 8
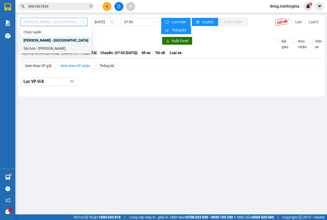
click at [48, 48] on div "Sài Gòn - [PERSON_NAME]" at bounding box center [56, 49] width 65 height 6
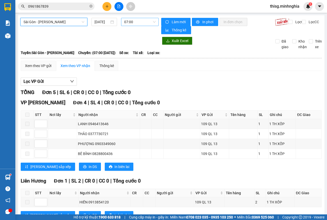
click at [138, 23] on span "07:00" at bounding box center [139, 22] width 31 height 8
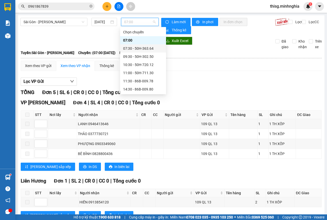
click at [135, 47] on div "07:30 - 50H-363.64" at bounding box center [143, 49] width 40 height 6
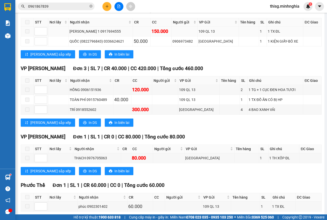
scroll to position [153, 0]
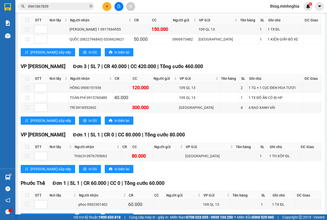
click at [107, 5] on icon "plus" at bounding box center [107, 7] width 4 height 4
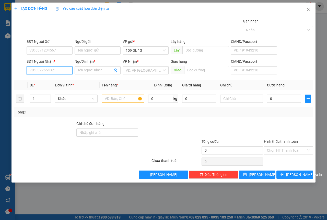
click at [57, 72] on input "SĐT Người Nhận *" at bounding box center [50, 70] width 46 height 8
click at [54, 81] on div "0907905877 - TIẾN" at bounding box center [50, 81] width 40 height 6
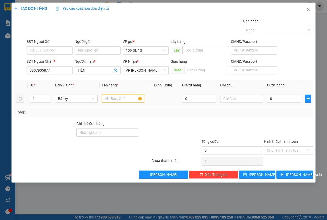
click at [123, 102] on input "text" at bounding box center [123, 99] width 43 height 8
click at [236, 100] on input "text" at bounding box center [241, 99] width 43 height 8
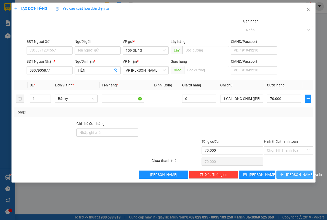
click at [302, 176] on span "[PERSON_NAME] và In" at bounding box center [304, 175] width 36 height 6
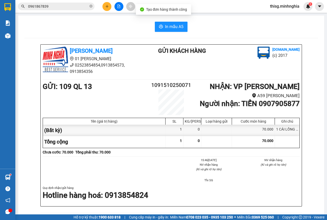
click at [265, 102] on b "Người nhận : TIẾN 0907905877" at bounding box center [250, 104] width 100 height 8
copy b "0907905877"
click at [69, 8] on input "0961867839" at bounding box center [58, 7] width 60 height 6
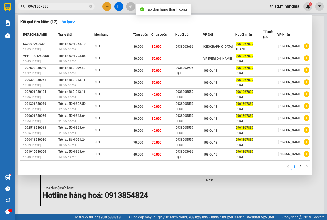
click at [69, 8] on input "0961867839" at bounding box center [58, 7] width 60 height 6
paste input "07905877"
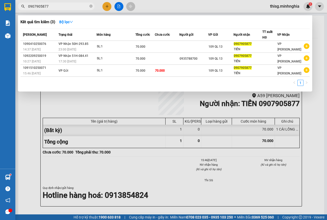
click at [145, 147] on div at bounding box center [163, 110] width 327 height 220
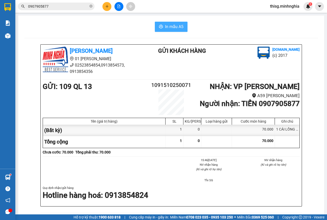
click at [180, 30] on span "In mẫu A5" at bounding box center [174, 27] width 18 height 6
click at [106, 8] on icon "plus" at bounding box center [107, 7] width 4 height 4
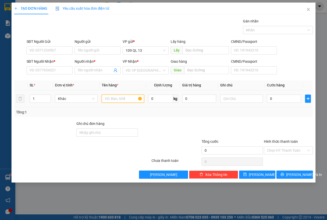
click at [127, 98] on input "text" at bounding box center [123, 99] width 43 height 8
click at [251, 99] on input "text" at bounding box center [241, 99] width 43 height 8
click at [37, 69] on input "SĐT Người Nhận *" at bounding box center [50, 70] width 46 height 8
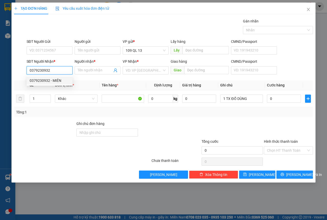
click at [51, 78] on div "0379230932 - MIÊN" at bounding box center [50, 81] width 40 height 6
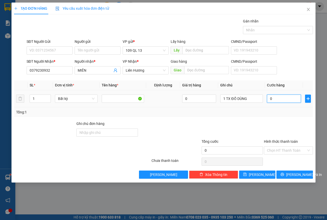
click at [272, 101] on input "0" at bounding box center [284, 99] width 34 height 8
click at [283, 150] on input "Hình thức thanh toán" at bounding box center [286, 151] width 39 height 8
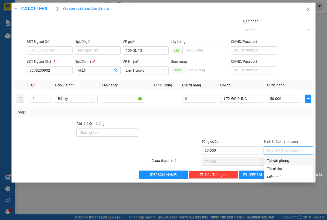
click at [295, 124] on div at bounding box center [288, 130] width 50 height 18
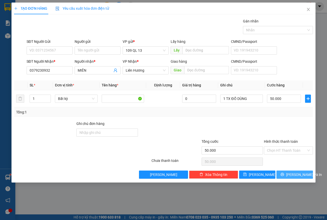
click at [300, 174] on span "[PERSON_NAME] và In" at bounding box center [304, 175] width 36 height 6
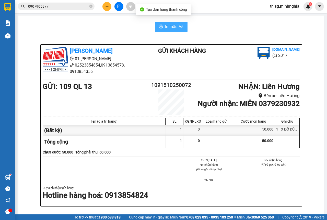
click at [181, 22] on button "In mẫu A5" at bounding box center [171, 27] width 33 height 10
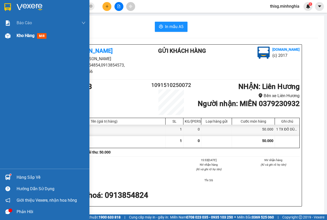
click at [22, 36] on span "Kho hàng" at bounding box center [26, 35] width 18 height 5
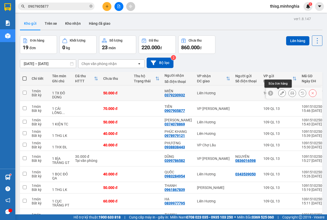
click at [280, 94] on icon at bounding box center [282, 93] width 4 height 4
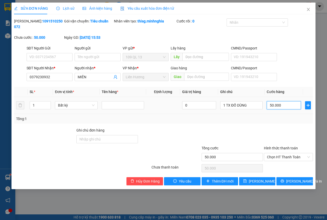
click at [281, 109] on input "50.000" at bounding box center [284, 105] width 34 height 8
click at [298, 181] on span "[PERSON_NAME] và In" at bounding box center [304, 182] width 36 height 6
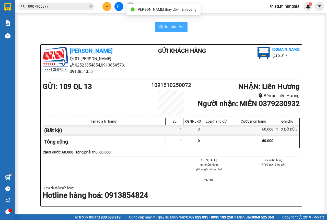
click at [165, 28] on span "In mẫu A5" at bounding box center [174, 27] width 18 height 6
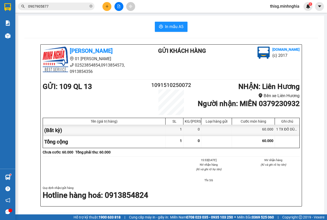
click at [109, 8] on icon "plus" at bounding box center [107, 7] width 4 height 4
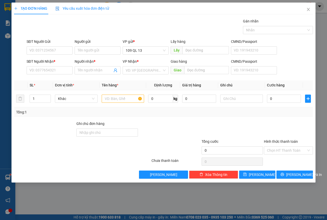
click at [201, 122] on div at bounding box center [232, 130] width 63 height 18
click at [111, 102] on input "text" at bounding box center [123, 99] width 43 height 8
click at [36, 71] on input "SĐT Người Nhận *" at bounding box center [50, 70] width 46 height 8
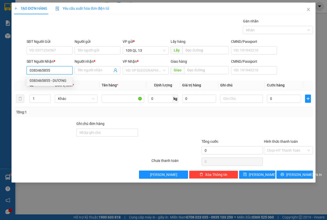
click at [37, 79] on div "0383465855 - DƯƠNG" at bounding box center [50, 81] width 40 height 6
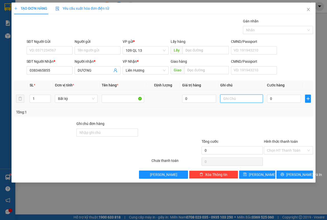
click at [259, 96] on input "text" at bounding box center [241, 99] width 43 height 8
click at [294, 99] on input "0" at bounding box center [284, 99] width 34 height 8
click at [298, 175] on span "[PERSON_NAME] và In" at bounding box center [304, 175] width 36 height 6
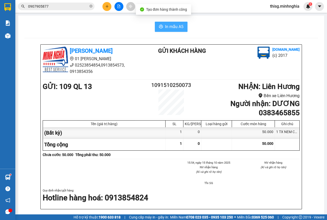
click at [166, 29] on span "In mẫu A5" at bounding box center [174, 27] width 18 height 6
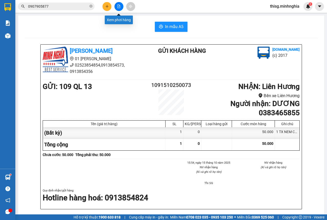
click at [109, 9] on button at bounding box center [106, 6] width 9 height 9
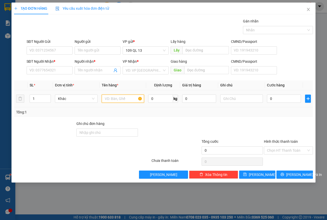
click at [117, 102] on input "text" at bounding box center [123, 99] width 43 height 8
click at [40, 70] on input "SĐT Người Nhận *" at bounding box center [50, 70] width 46 height 8
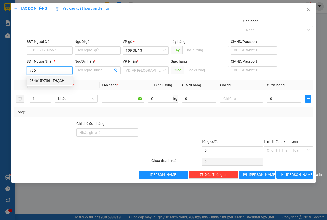
click at [65, 82] on div "0346159736 - THẠCH" at bounding box center [50, 81] width 40 height 6
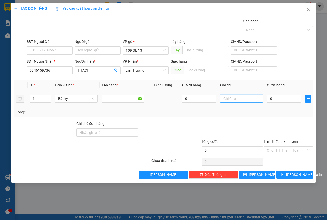
click at [231, 97] on input "text" at bounding box center [241, 99] width 43 height 8
click at [294, 173] on span "[PERSON_NAME] và In" at bounding box center [304, 175] width 36 height 6
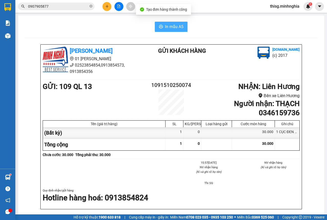
click at [157, 23] on button "In mẫu A5" at bounding box center [171, 27] width 33 height 10
click at [248, 33] on div "In mẫu A5 [PERSON_NAME] 01 Đinh Tiên Hoàng 02523854854,0913854573, 0913854356 G…" at bounding box center [171, 212] width 306 height 393
click at [105, 4] on button at bounding box center [106, 6] width 9 height 9
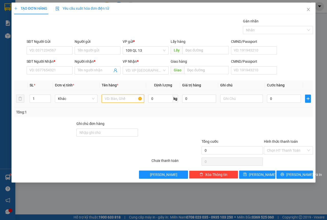
click at [127, 100] on input "text" at bounding box center [123, 99] width 43 height 8
click at [247, 100] on input "text" at bounding box center [241, 99] width 43 height 8
click at [58, 69] on input "SĐT Người Nhận *" at bounding box center [50, 70] width 46 height 8
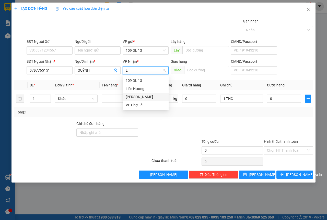
click at [138, 95] on div "[PERSON_NAME]" at bounding box center [146, 97] width 40 height 6
click at [142, 73] on input "L" at bounding box center [144, 71] width 36 height 8
click at [139, 87] on div "Liên Hương" at bounding box center [146, 89] width 40 height 6
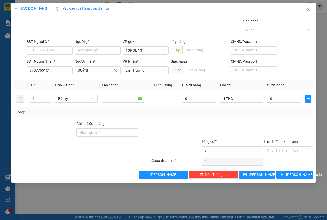
drag, startPoint x: 146, startPoint y: 81, endPoint x: 114, endPoint y: 148, distance: 73.7
click at [114, 148] on div at bounding box center [126, 148] width 50 height 18
click at [246, 101] on input "1 THG" at bounding box center [241, 99] width 43 height 8
click at [48, 47] on input "SĐT Người Gửi" at bounding box center [50, 50] width 46 height 8
click at [286, 103] on div "0" at bounding box center [284, 99] width 34 height 10
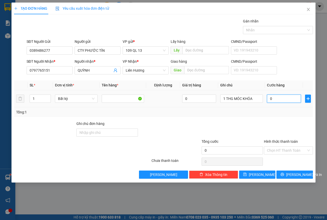
click at [287, 102] on input "0" at bounding box center [284, 99] width 34 height 8
click at [292, 173] on span "[PERSON_NAME] và In" at bounding box center [304, 175] width 36 height 6
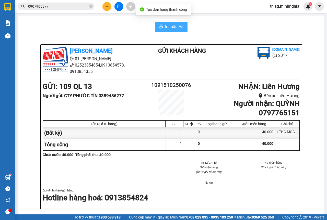
click at [175, 27] on span "In mẫu A5" at bounding box center [174, 27] width 18 height 6
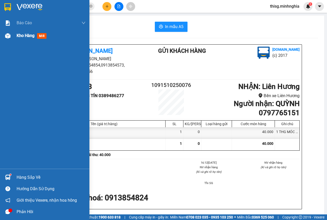
click at [17, 37] on span "Kho hàng" at bounding box center [26, 35] width 18 height 5
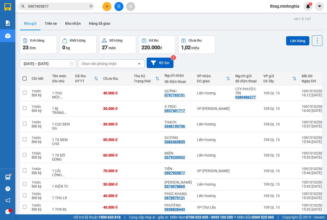
click at [24, 77] on span at bounding box center [24, 79] width 4 height 4
click at [25, 76] on input "checkbox" at bounding box center [25, 76] width 0 height 0
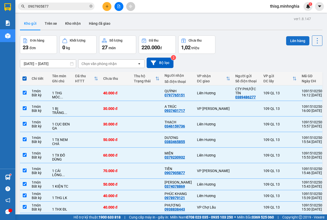
click at [292, 42] on button "Lên hàng" at bounding box center [297, 40] width 23 height 9
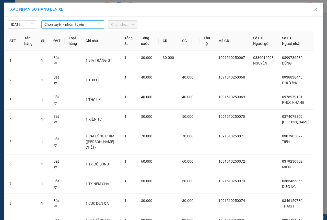
drag, startPoint x: 65, startPoint y: 28, endPoint x: 67, endPoint y: 25, distance: 4.3
click at [65, 28] on div "Chọn tuyến - nhóm tuyến" at bounding box center [72, 24] width 63 height 8
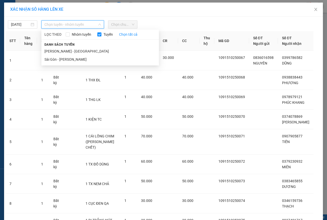
drag, startPoint x: 58, startPoint y: 58, endPoint x: 106, endPoint y: 40, distance: 50.4
click at [58, 58] on li "Sài Gòn - [PERSON_NAME]" at bounding box center [100, 59] width 118 height 8
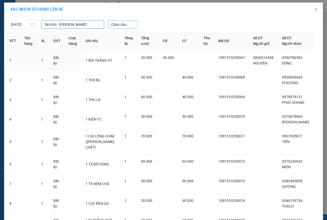
click at [125, 27] on span "Chọn chuyến" at bounding box center [122, 25] width 23 height 8
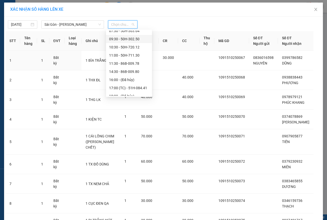
scroll to position [49, 0]
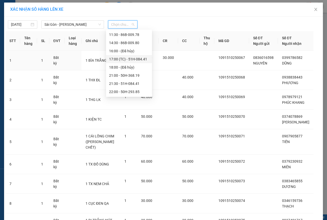
click at [125, 60] on div "17:00 (TC) - 51H-084.41" at bounding box center [129, 59] width 40 height 6
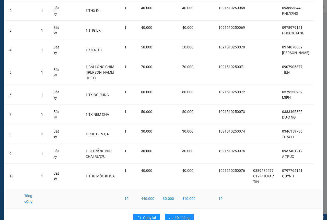
scroll to position [90, 0]
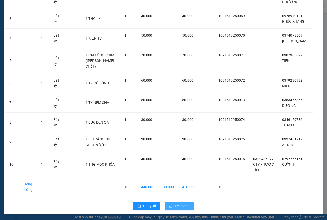
click at [173, 203] on button "Lên hàng" at bounding box center [179, 206] width 29 height 8
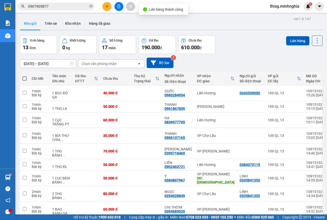
click at [24, 80] on span at bounding box center [24, 79] width 4 height 4
click at [25, 76] on input "checkbox" at bounding box center [25, 76] width 0 height 0
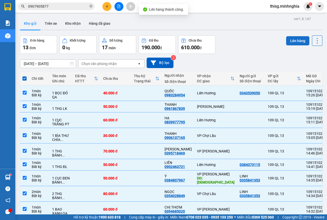
click at [286, 43] on button "Lên hàng" at bounding box center [297, 40] width 23 height 9
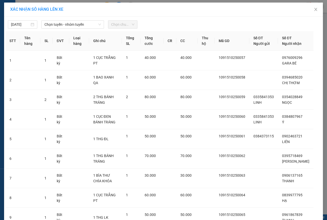
click at [62, 20] on div "[DATE] Chọn tuyến - nhóm tuyến Chọn chuyến" at bounding box center [163, 23] width 316 height 11
click at [62, 21] on span "Chọn tuyến - nhóm tuyến" at bounding box center [72, 25] width 56 height 8
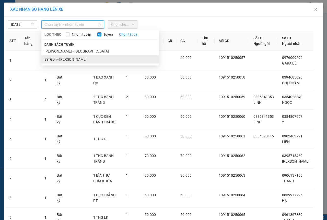
click at [54, 60] on li "Sài Gòn - [PERSON_NAME]" at bounding box center [100, 59] width 118 height 8
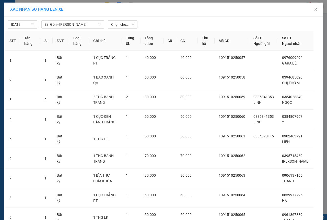
click at [125, 20] on div "[DATE] [GEOGRAPHIC_DATA] - [GEOGRAPHIC_DATA] LỌC THEO Nhóm tuyến Tuyến Chọn tất…" at bounding box center [163, 23] width 316 height 11
click at [125, 24] on span "Chọn chuyến" at bounding box center [122, 25] width 23 height 8
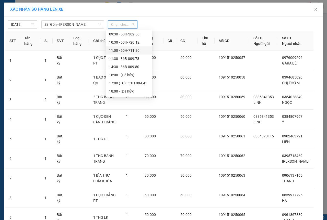
scroll to position [49, 0]
click at [126, 60] on div "17:00 (TC) - 51H-084.41" at bounding box center [129, 59] width 40 height 6
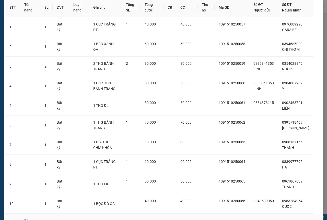
scroll to position [79, 0]
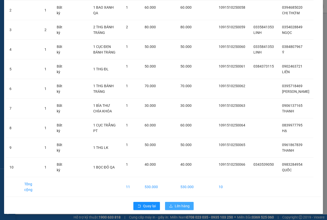
click at [175, 206] on span "Lên hàng" at bounding box center [182, 207] width 15 height 6
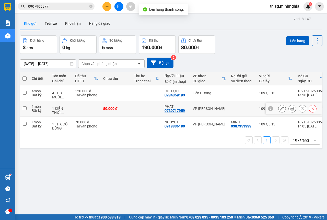
click at [232, 94] on div at bounding box center [242, 93] width 23 height 4
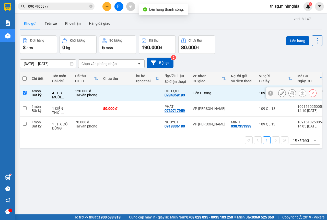
click at [206, 114] on td "VP [PERSON_NAME]" at bounding box center [209, 109] width 38 height 16
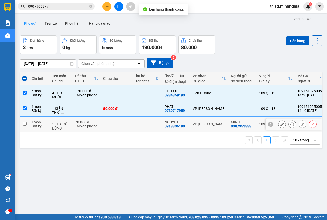
click at [193, 128] on td "VP [PERSON_NAME]" at bounding box center [209, 125] width 38 height 16
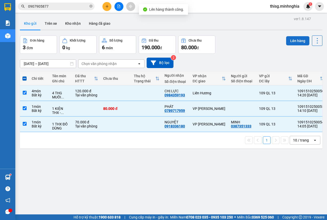
click at [292, 41] on button "Lên hàng" at bounding box center [297, 40] width 23 height 9
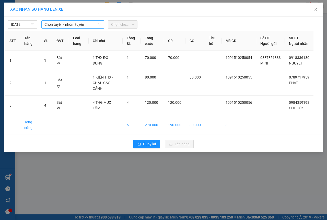
click at [67, 23] on span "Chọn tuyến - nhóm tuyến" at bounding box center [72, 25] width 56 height 8
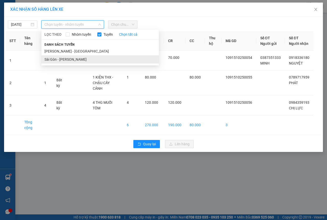
click at [67, 61] on li "Sài Gòn - [PERSON_NAME]" at bounding box center [100, 59] width 118 height 8
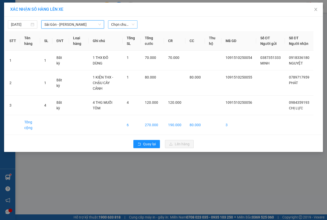
click at [125, 23] on span "Chọn chuyến" at bounding box center [122, 25] width 23 height 8
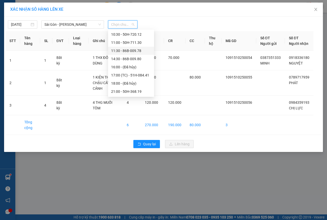
scroll to position [49, 0]
click at [123, 60] on div "17:00 (TC) - 51H-084.41" at bounding box center [131, 59] width 40 height 6
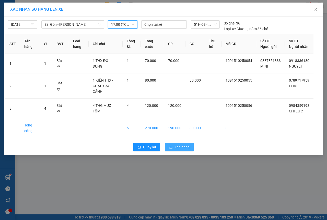
click at [180, 149] on span "Lên hàng" at bounding box center [182, 148] width 15 height 6
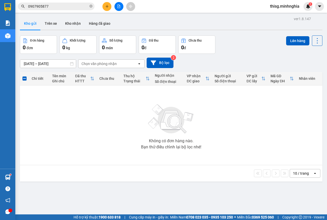
click at [109, 8] on button at bounding box center [106, 6] width 9 height 9
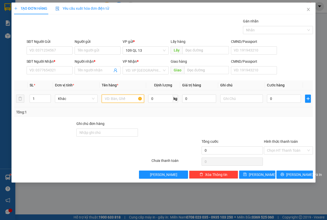
click at [131, 96] on input "text" at bounding box center [123, 99] width 43 height 8
click at [229, 96] on input "text" at bounding box center [241, 99] width 43 height 8
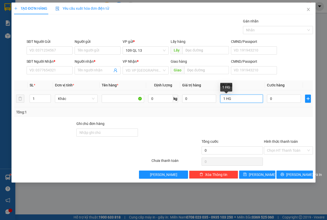
click at [234, 100] on input "1 HG" at bounding box center [241, 99] width 43 height 8
click at [61, 75] on div "SĐT Người Nhận * VD: 0377654321" at bounding box center [50, 68] width 46 height 18
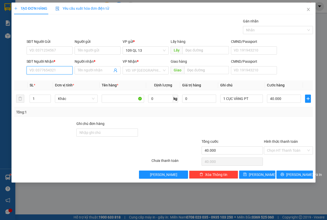
click at [61, 73] on input "SĐT Người Nhận *" at bounding box center [50, 70] width 46 height 8
click at [69, 81] on div "0949480235 - GARA THIỆT" at bounding box center [51, 81] width 43 height 6
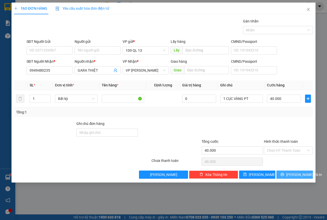
click at [297, 176] on span "[PERSON_NAME] và In" at bounding box center [304, 175] width 36 height 6
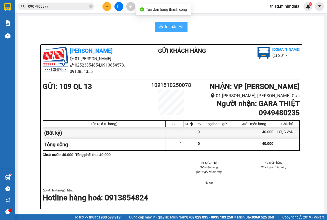
click at [156, 26] on button "In mẫu A5" at bounding box center [171, 27] width 33 height 10
click at [175, 29] on span "In mẫu A5" at bounding box center [174, 27] width 18 height 6
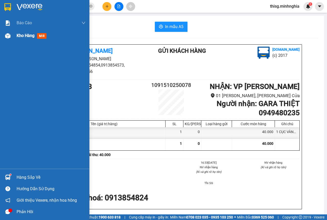
click at [19, 37] on span "Kho hàng" at bounding box center [26, 35] width 18 height 5
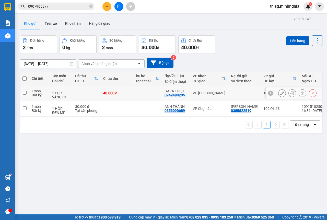
click at [157, 94] on td at bounding box center [146, 94] width 31 height 16
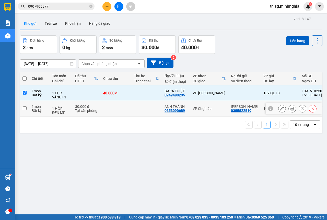
click at [134, 107] on td at bounding box center [146, 109] width 31 height 16
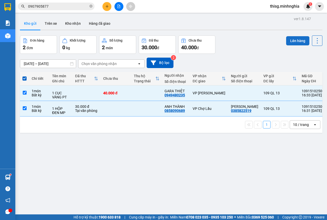
click at [291, 40] on button "Lên hàng" at bounding box center [297, 40] width 23 height 9
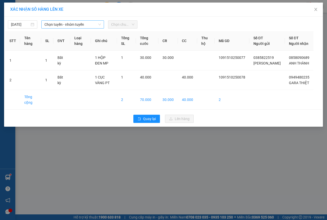
click at [89, 22] on span "Chọn tuyến - nhóm tuyến" at bounding box center [72, 25] width 56 height 8
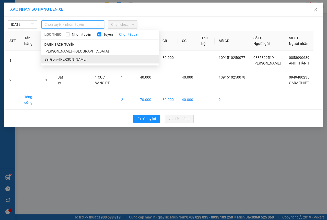
click at [69, 60] on li "Sài Gòn - [PERSON_NAME]" at bounding box center [100, 59] width 118 height 8
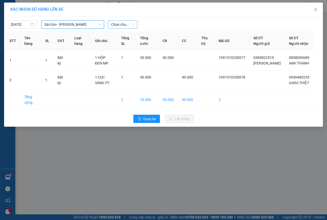
click at [122, 26] on span "Chọn chuyến" at bounding box center [122, 25] width 23 height 8
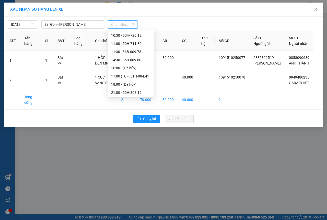
scroll to position [49, 0]
click at [115, 60] on div "17:00 (TC) - 51H-084.41" at bounding box center [131, 59] width 40 height 6
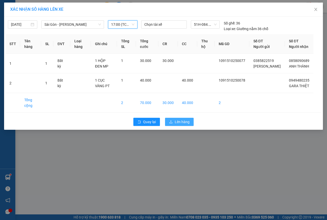
click at [174, 126] on button "Lên hàng" at bounding box center [179, 122] width 29 height 8
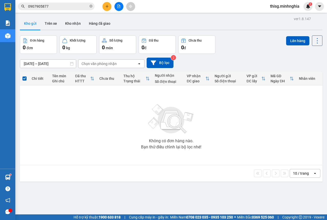
click at [105, 7] on icon "plus" at bounding box center [107, 7] width 4 height 4
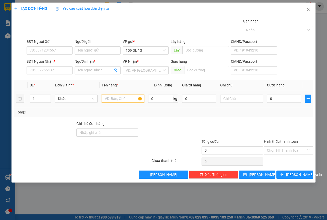
click at [125, 95] on input "text" at bounding box center [123, 99] width 43 height 8
click at [52, 69] on input "SĐT Người Nhận *" at bounding box center [50, 70] width 46 height 8
click at [51, 67] on input "SĐT Người Nhận *" at bounding box center [50, 70] width 46 height 8
click at [47, 96] on span "up" at bounding box center [47, 97] width 3 height 3
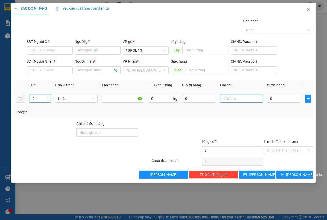
click at [241, 99] on input "text" at bounding box center [241, 99] width 43 height 8
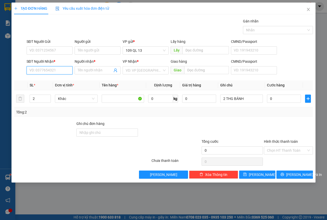
click at [36, 68] on input "SĐT Người Nhận *" at bounding box center [50, 70] width 46 height 8
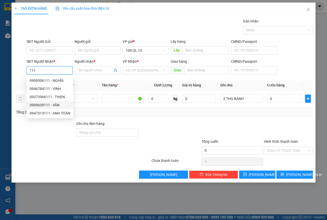
click at [58, 106] on div "0909639111 - VÂN" at bounding box center [50, 105] width 41 height 6
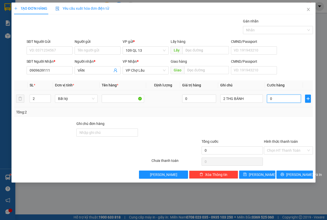
click at [272, 101] on input "0" at bounding box center [284, 99] width 34 height 8
click at [302, 177] on span "[PERSON_NAME] và In" at bounding box center [304, 175] width 36 height 6
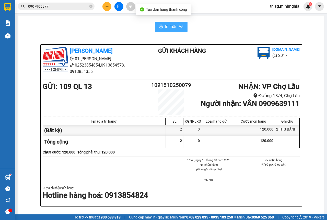
click at [167, 28] on span "In mẫu A5" at bounding box center [174, 27] width 18 height 6
click at [120, 6] on icon "file-add" at bounding box center [119, 7] width 3 height 4
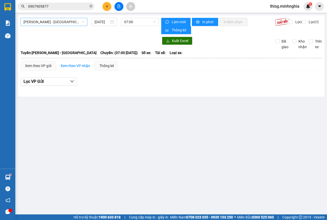
click at [57, 24] on span "[PERSON_NAME] - [GEOGRAPHIC_DATA]" at bounding box center [54, 22] width 61 height 8
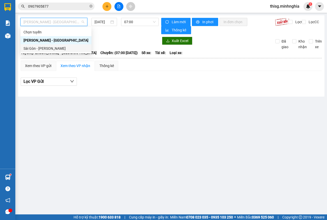
click at [49, 50] on div "Sài Gòn - [PERSON_NAME]" at bounding box center [56, 49] width 65 height 6
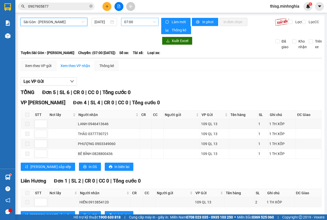
click at [137, 24] on span "07:00" at bounding box center [139, 22] width 31 height 8
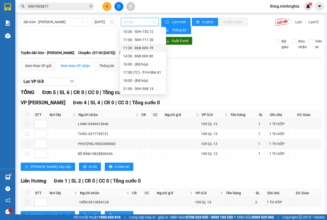
scroll to position [49, 0]
click at [141, 55] on div "17:00 (TC) - 51H-084.41" at bounding box center [143, 57] width 40 height 6
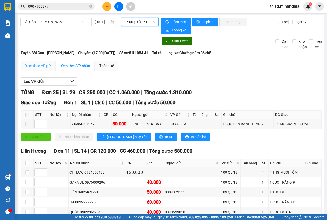
click at [53, 66] on div "Xem theo VP gửi" at bounding box center [38, 66] width 35 height 10
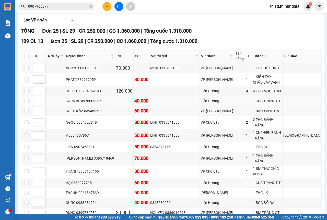
scroll to position [128, 0]
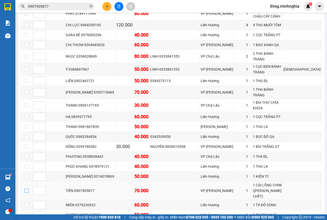
click at [27, 189] on input "checkbox" at bounding box center [27, 191] width 4 height 4
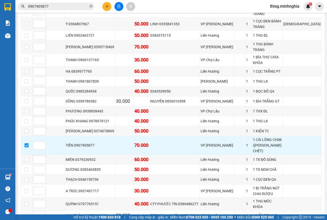
scroll to position [180, 0]
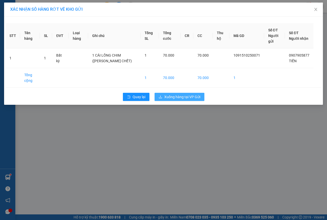
click at [181, 100] on button "Xuống hàng tại VP Gửi" at bounding box center [180, 97] width 50 height 8
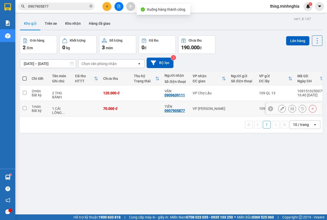
click at [212, 105] on td "VP [PERSON_NAME]" at bounding box center [209, 109] width 38 height 16
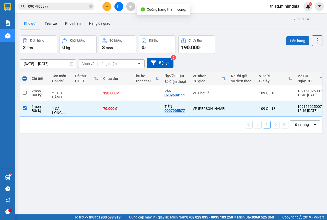
click at [290, 42] on button "Lên hàng" at bounding box center [297, 40] width 23 height 9
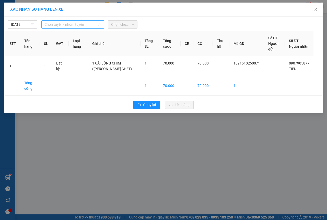
click at [50, 24] on span "Chọn tuyến - nhóm tuyến" at bounding box center [72, 25] width 56 height 8
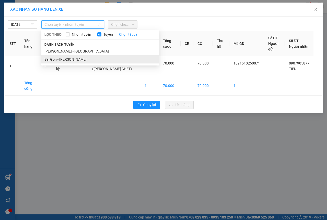
click at [52, 57] on li "Sài Gòn - [PERSON_NAME]" at bounding box center [100, 59] width 118 height 8
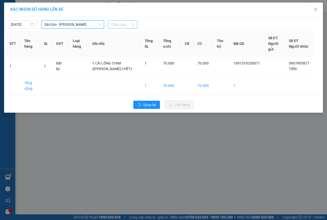
click at [125, 26] on span "Chọn chuyến" at bounding box center [122, 25] width 23 height 8
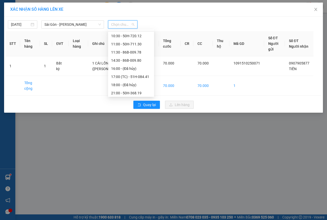
scroll to position [49, 0]
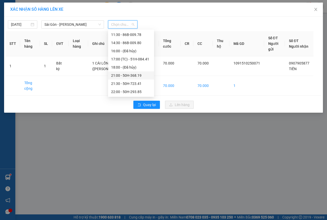
click at [132, 76] on div "21:00 - 50H-368.19" at bounding box center [131, 76] width 40 height 6
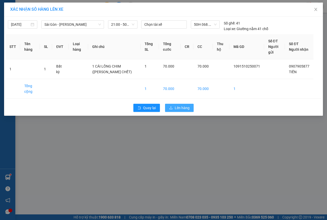
click at [182, 110] on span "Lên hàng" at bounding box center [182, 108] width 15 height 6
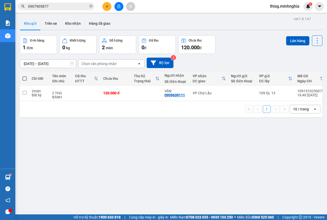
click at [104, 5] on button at bounding box center [106, 6] width 9 height 9
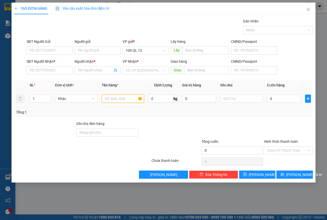
click at [114, 98] on input "text" at bounding box center [123, 99] width 43 height 8
click at [36, 69] on input "SĐT Người Nhận *" at bounding box center [50, 70] width 46 height 8
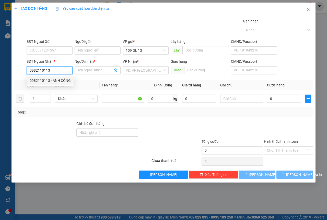
click at [50, 78] on div "0982110113 - ANH CÔNG" at bounding box center [50, 81] width 41 height 6
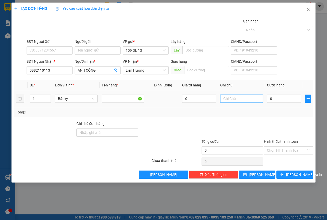
click at [239, 100] on input "text" at bounding box center [241, 99] width 43 height 8
click at [295, 171] on button "[PERSON_NAME] và In" at bounding box center [294, 175] width 37 height 8
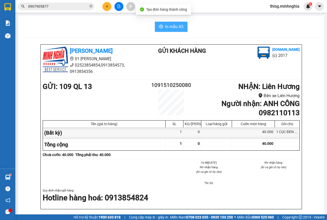
click at [169, 28] on span "In mẫu A5" at bounding box center [174, 27] width 18 height 6
click at [108, 2] on button at bounding box center [106, 6] width 9 height 9
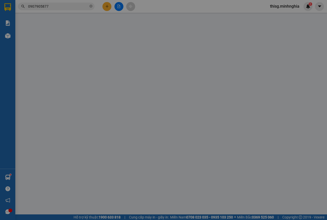
click at [108, 4] on div "Yêu cầu xuất hóa đơn điện tử" at bounding box center [82, 9] width 54 height 12
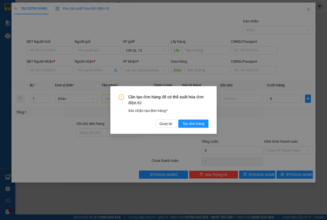
click at [60, 69] on div "Cần tạo đơn hàng để có thể xuất hóa đơn điện tử Xác nhận tạo đơn hàng? Quay lại…" at bounding box center [163, 110] width 327 height 220
click at [165, 124] on span "Quay lại" at bounding box center [165, 124] width 13 height 6
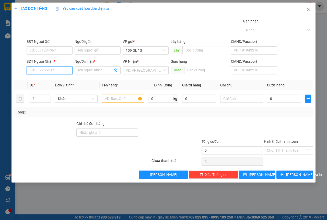
click at [67, 73] on input "SĐT Người Nhận *" at bounding box center [50, 70] width 46 height 8
click at [66, 78] on div "0969288756 - TÂM" at bounding box center [58, 81] width 57 height 6
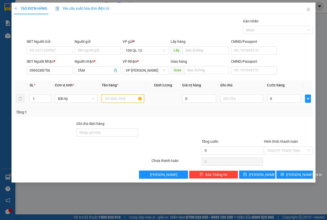
click at [115, 100] on input "text" at bounding box center [123, 99] width 43 height 8
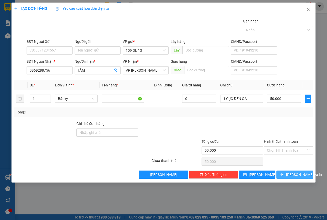
click at [284, 173] on icon "printer" at bounding box center [282, 175] width 4 height 4
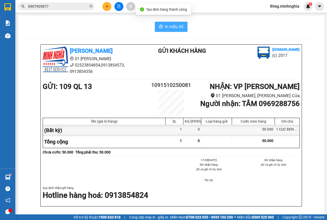
click at [156, 25] on button "In mẫu A5" at bounding box center [171, 27] width 33 height 10
click at [109, 7] on button at bounding box center [106, 6] width 9 height 9
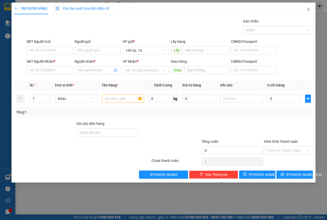
drag, startPoint x: 91, startPoint y: 163, endPoint x: 97, endPoint y: 158, distance: 8.1
click at [91, 163] on div at bounding box center [82, 162] width 137 height 10
click at [125, 95] on input "text" at bounding box center [123, 99] width 43 height 8
click at [228, 102] on input "text" at bounding box center [241, 99] width 43 height 8
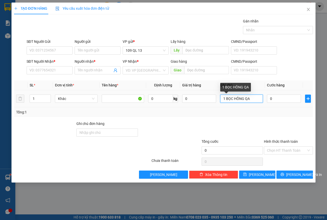
click at [248, 96] on input "1 BỌC HỒNG QA" at bounding box center [241, 99] width 43 height 8
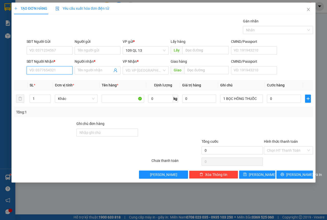
click at [53, 69] on input "SĐT Người Nhận *" at bounding box center [50, 70] width 46 height 8
click at [52, 80] on div "0945477478 - TUẤN" at bounding box center [50, 81] width 40 height 6
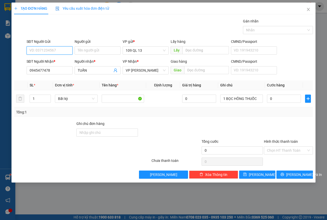
click at [59, 48] on input "SĐT Người Gửi" at bounding box center [50, 50] width 46 height 8
click at [67, 57] on div "0356569378" at bounding box center [50, 61] width 46 height 8
click at [284, 97] on input "0" at bounding box center [284, 99] width 34 height 8
click at [306, 72] on div "SĐT Người Nhận * 0945477478 Người nhận * TUẤN VP Nhận * VP [PERSON_NAME] hàng G…" at bounding box center [170, 68] width 288 height 18
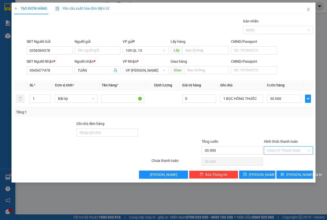
click at [286, 150] on input "Hình thức thanh toán" at bounding box center [286, 151] width 39 height 8
click at [293, 129] on div at bounding box center [288, 130] width 50 height 18
click at [286, 150] on input "Hình thức thanh toán" at bounding box center [286, 151] width 39 height 8
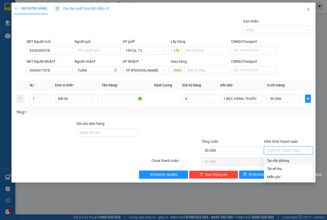
click at [287, 160] on div "Tại văn phòng" at bounding box center [288, 161] width 43 height 6
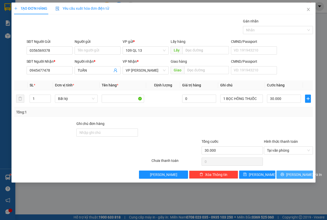
click at [304, 177] on span "[PERSON_NAME] và In" at bounding box center [304, 175] width 36 height 6
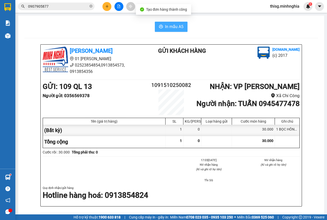
click at [168, 30] on span "In mẫu A5" at bounding box center [174, 27] width 18 height 6
click at [182, 25] on button "In mẫu A5" at bounding box center [171, 27] width 33 height 10
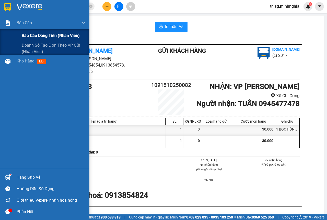
click at [33, 30] on div "Báo cáo dòng tiền (nhân viên)" at bounding box center [54, 35] width 64 height 13
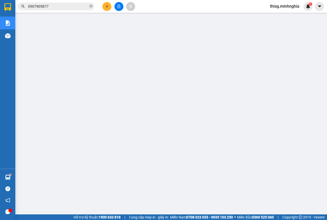
click at [103, 4] on button at bounding box center [106, 6] width 9 height 9
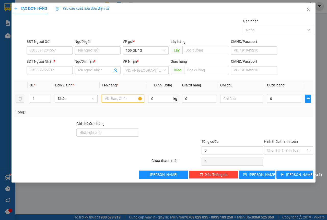
click at [111, 99] on input "text" at bounding box center [123, 99] width 43 height 8
click at [54, 71] on input "SĐT Người Nhận *" at bounding box center [50, 70] width 46 height 8
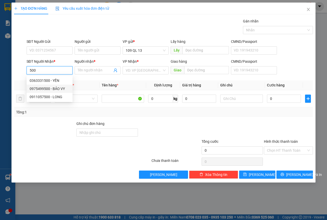
click at [66, 86] on div "0975499500 - BẢO VY" at bounding box center [50, 89] width 46 height 8
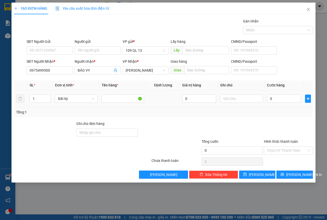
click at [246, 104] on td at bounding box center [241, 98] width 47 height 17
click at [246, 102] on input "text" at bounding box center [241, 99] width 43 height 8
click at [299, 175] on span "[PERSON_NAME] và In" at bounding box center [304, 175] width 36 height 6
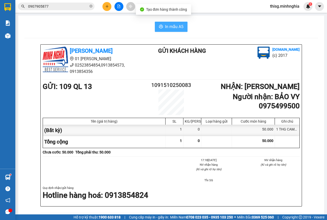
click at [177, 23] on button "In mẫu A5" at bounding box center [171, 27] width 33 height 10
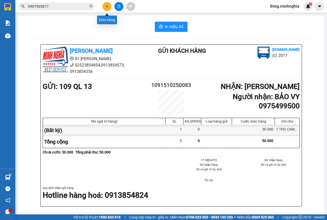
click at [102, 5] on button at bounding box center [106, 6] width 9 height 9
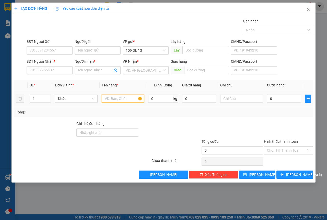
click at [131, 99] on input "text" at bounding box center [123, 99] width 43 height 8
click at [306, 11] on span "Close" at bounding box center [308, 10] width 14 height 14
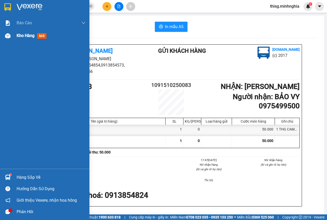
click at [12, 39] on div at bounding box center [7, 35] width 9 height 9
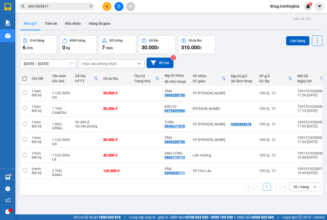
click at [24, 80] on span at bounding box center [24, 79] width 4 height 4
click at [25, 76] on input "checkbox" at bounding box center [25, 76] width 0 height 0
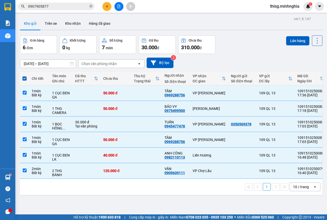
click at [291, 34] on div "ver 1.8.147 Kho gửi Trên xe Kho nhận Hàng đã giao Đơn hàng 6 đơn Khối lượng 0 k…" at bounding box center [171, 125] width 307 height 220
click at [290, 41] on button "Lên hàng" at bounding box center [297, 40] width 23 height 9
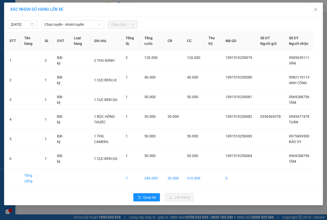
click at [61, 20] on div "[DATE] Chọn tuyến - nhóm tuyến Chọn chuyến" at bounding box center [163, 23] width 316 height 11
click at [61, 21] on span "Chọn tuyến - nhóm tuyến" at bounding box center [72, 25] width 56 height 8
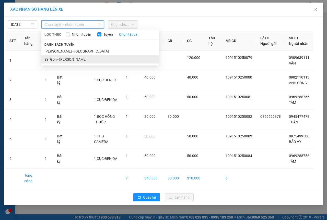
click at [66, 58] on li "Sài Gòn - [PERSON_NAME]" at bounding box center [100, 59] width 118 height 8
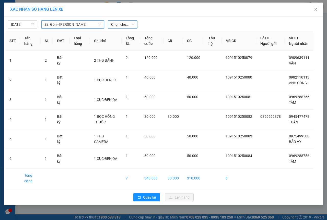
click at [128, 26] on span "Chọn chuyến" at bounding box center [122, 25] width 23 height 8
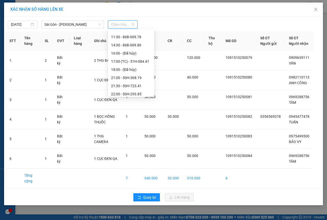
scroll to position [49, 0]
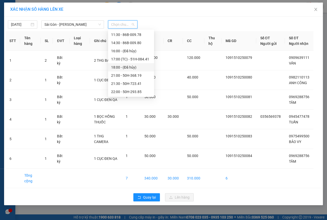
click at [121, 73] on div "21:00 - 50H-368.19" at bounding box center [131, 76] width 40 height 6
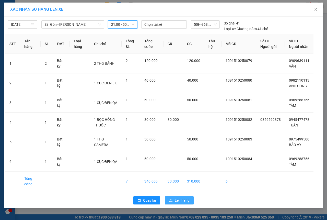
click at [184, 204] on span "Lên hàng" at bounding box center [182, 201] width 15 height 6
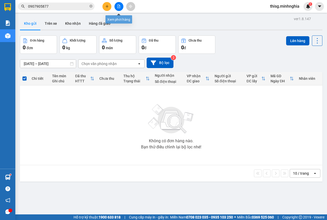
click at [110, 5] on button at bounding box center [106, 6] width 9 height 9
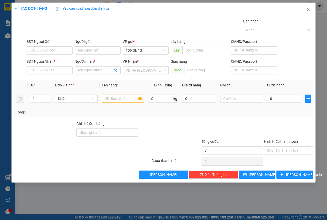
drag, startPoint x: 131, startPoint y: 90, endPoint x: 131, endPoint y: 95, distance: 5.1
click at [131, 90] on table "SL * Đơn vị tính * Tên hàng * Định lượng Giá trị hàng Ghi chú Cước hàng 1 Khác …" at bounding box center [163, 93] width 299 height 27
click at [131, 95] on input "text" at bounding box center [123, 99] width 43 height 8
click at [64, 69] on input "SĐT Người Nhận *" at bounding box center [50, 70] width 46 height 8
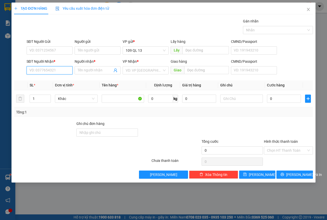
click at [63, 69] on input "SĐT Người Nhận *" at bounding box center [50, 70] width 46 height 8
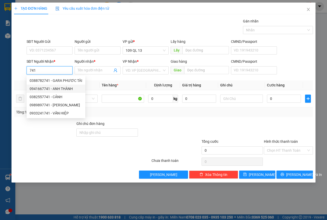
click at [58, 87] on div "0941667741 - ANH THÀNH" at bounding box center [56, 89] width 53 height 6
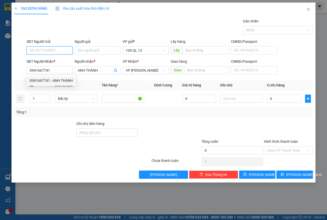
click at [62, 49] on input "SĐT Người Gửi" at bounding box center [50, 50] width 46 height 8
click at [58, 69] on div "0396777788 - ANH" at bounding box center [50, 69] width 40 height 6
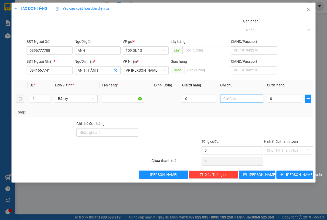
click at [243, 100] on input "text" at bounding box center [241, 99] width 43 height 8
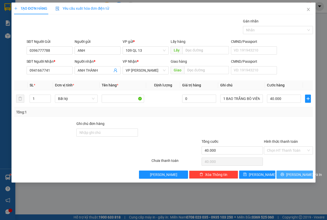
click at [297, 175] on span "[PERSON_NAME] và In" at bounding box center [304, 175] width 36 height 6
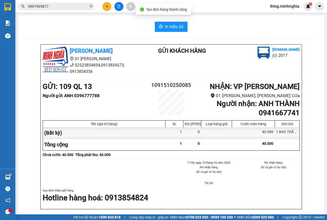
click at [165, 34] on div "In mẫu A5 [PERSON_NAME] 01 Đinh Tiên Hoàng 02523854854,0913854573, 0913854356 G…" at bounding box center [171, 217] width 306 height 402
click at [166, 31] on button "In mẫu A5" at bounding box center [171, 27] width 33 height 10
click at [111, 8] on div at bounding box center [119, 6] width 38 height 9
click at [110, 7] on button at bounding box center [106, 6] width 9 height 9
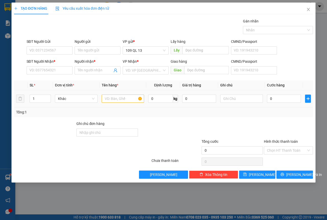
click at [124, 103] on div at bounding box center [123, 99] width 43 height 10
click at [122, 100] on input "text" at bounding box center [123, 99] width 43 height 8
drag, startPoint x: 28, startPoint y: 98, endPoint x: 0, endPoint y: 100, distance: 27.7
click at [0, 98] on div "TẠO ĐƠN HÀNG Yêu cầu xuất hóa đơn điện tử Transit Pickup Surcharge Ids Transit …" at bounding box center [163, 110] width 327 height 220
click at [248, 99] on input "text" at bounding box center [241, 99] width 43 height 8
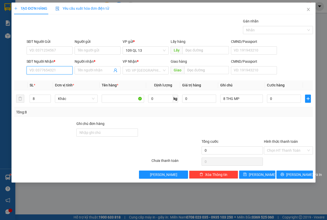
click at [59, 72] on input "SĐT Người Nhận *" at bounding box center [50, 70] width 46 height 8
click at [57, 77] on div "0961078801 - PHI" at bounding box center [55, 81] width 56 height 8
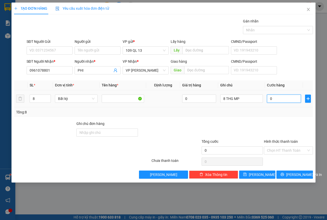
click at [280, 103] on input "0" at bounding box center [284, 99] width 34 height 8
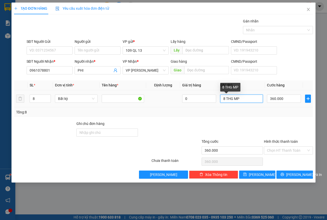
drag, startPoint x: 241, startPoint y: 99, endPoint x: 66, endPoint y: 91, distance: 175.1
click at [136, 93] on tr "8 Bất kỳ 0 8 THG MP 360.000" at bounding box center [163, 98] width 299 height 17
click at [305, 174] on button "[PERSON_NAME] và In" at bounding box center [294, 175] width 37 height 8
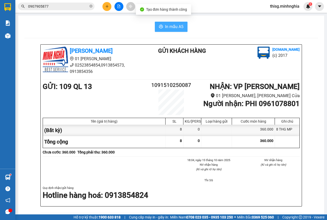
click at [174, 26] on span "In mẫu A5" at bounding box center [174, 27] width 18 height 6
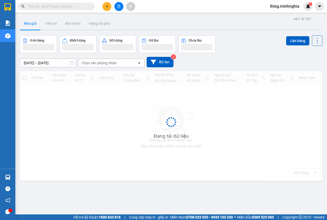
click at [108, 7] on icon "plus" at bounding box center [107, 7] width 4 height 4
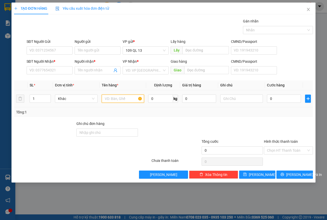
click at [122, 98] on input "text" at bounding box center [123, 99] width 43 height 8
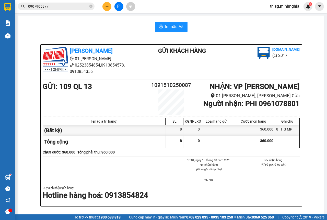
click at [105, 7] on icon "plus" at bounding box center [107, 7] width 4 height 4
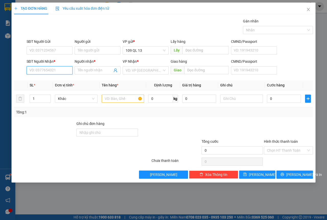
click at [62, 72] on input "SĐT Người Nhận *" at bounding box center [50, 70] width 46 height 8
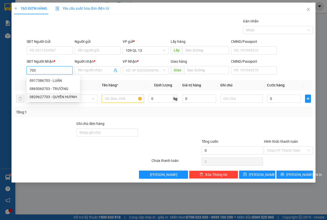
click at [69, 96] on div "0829627703 - QUYỀN HUỲNH" at bounding box center [53, 97] width 47 height 6
type input "0829627703"
type input "QUYỀN HUỲNH"
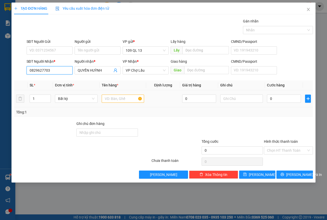
type input "0829627703"
click at [135, 101] on input "text" at bounding box center [123, 99] width 43 height 8
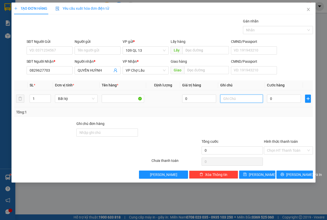
click at [262, 100] on input "text" at bounding box center [241, 99] width 43 height 8
type input "1 THG BÁNH TRÁNG"
type input "4"
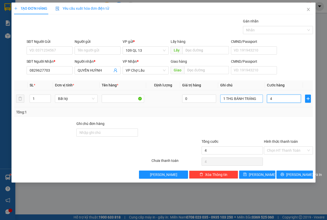
type input "40"
type input "40.000"
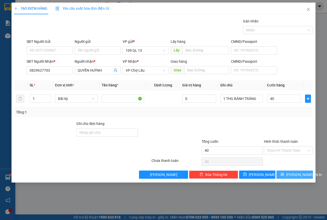
type input "40.000"
click at [308, 176] on button "[PERSON_NAME] và In" at bounding box center [294, 175] width 37 height 8
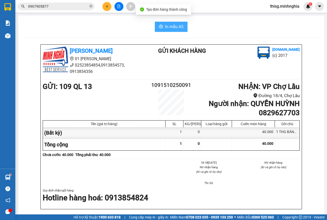
click at [174, 28] on span "In mẫu A5" at bounding box center [174, 27] width 18 height 6
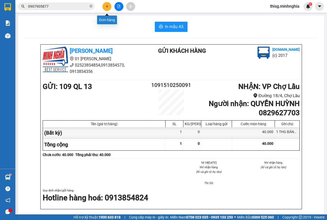
click at [107, 9] on button at bounding box center [106, 6] width 9 height 9
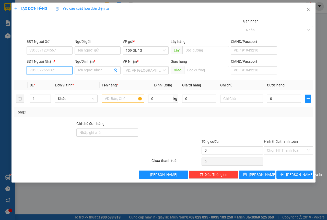
click at [52, 69] on input "SĐT Người Nhận *" at bounding box center [50, 70] width 46 height 8
click at [63, 78] on div "0909182822 - TRÚC LINH" at bounding box center [55, 81] width 50 height 6
type input "0909182822"
type input "TRÚC LINH"
type input "0909182822"
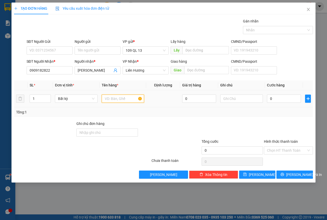
click at [120, 97] on input "text" at bounding box center [123, 99] width 43 height 8
click at [229, 95] on input "text" at bounding box center [241, 99] width 43 height 8
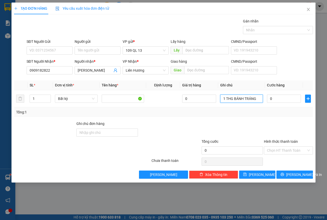
type input "1 THG BÁNH TRÁNG"
type input "3"
type input "30"
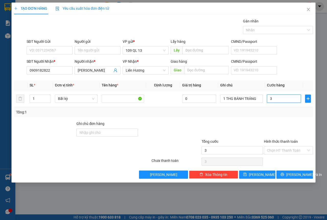
type input "30"
type input "30.000"
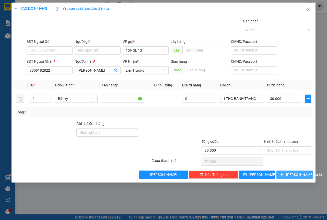
click at [299, 172] on span "[PERSON_NAME] và In" at bounding box center [304, 175] width 36 height 6
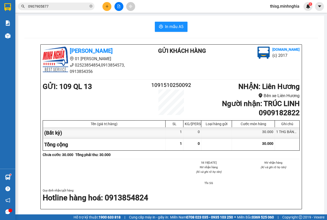
click at [176, 32] on div "In mẫu A5 Minh Nghĩa 01 Đinh Tiên Hoàng 02523854854,0913854573, 0913854356 Gửi …" at bounding box center [171, 212] width 306 height 393
click at [176, 30] on button "In mẫu A5" at bounding box center [171, 27] width 33 height 10
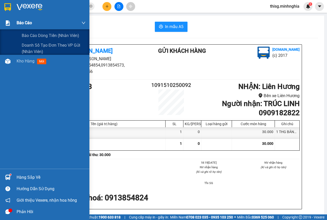
click at [24, 27] on div "Báo cáo" at bounding box center [51, 23] width 69 height 13
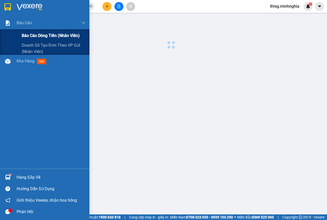
click at [32, 34] on span "Báo cáo dòng tiền (nhân viên)" at bounding box center [51, 35] width 58 height 6
